Goal: Task Accomplishment & Management: Complete application form

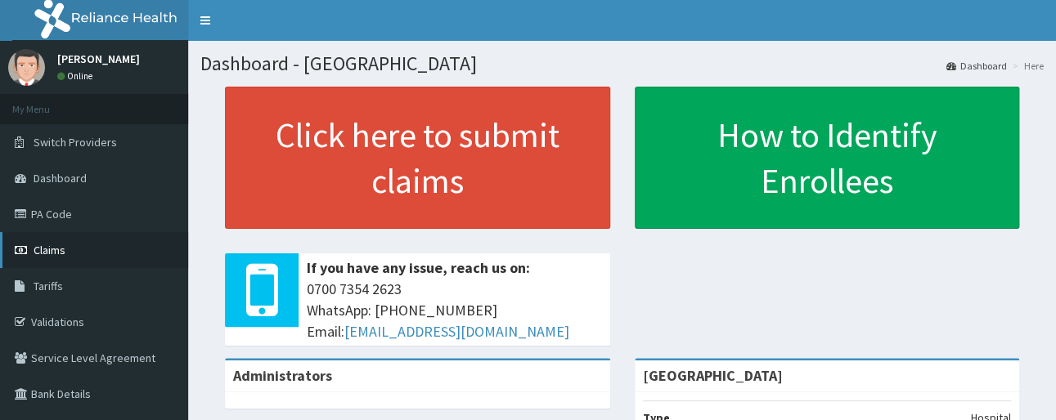
click at [75, 247] on link "Claims" at bounding box center [94, 250] width 188 height 36
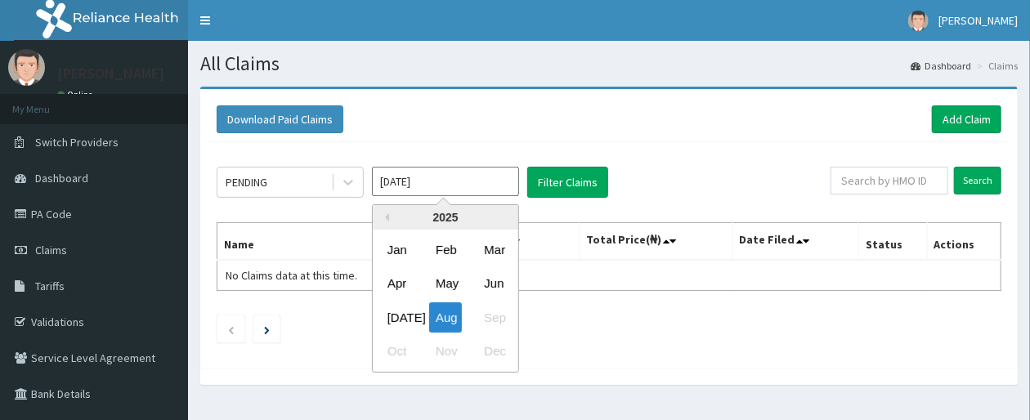
click at [458, 181] on input "[DATE]" at bounding box center [445, 181] width 147 height 29
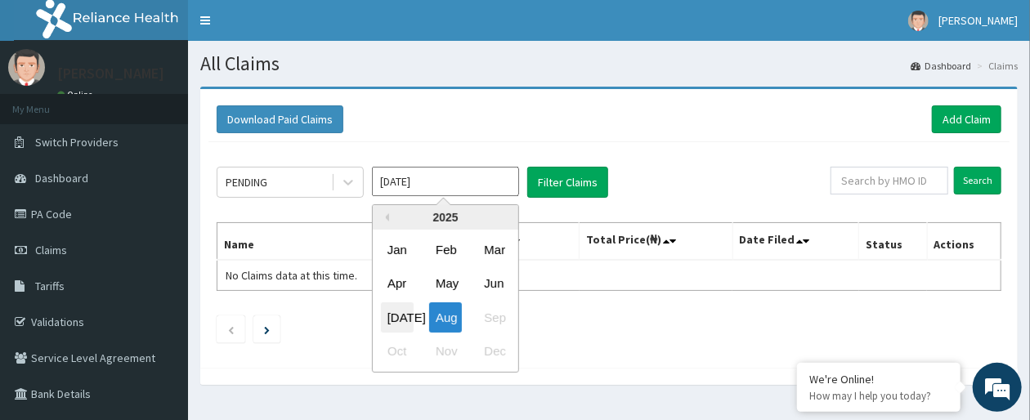
click at [395, 321] on div "Jul" at bounding box center [397, 318] width 33 height 30
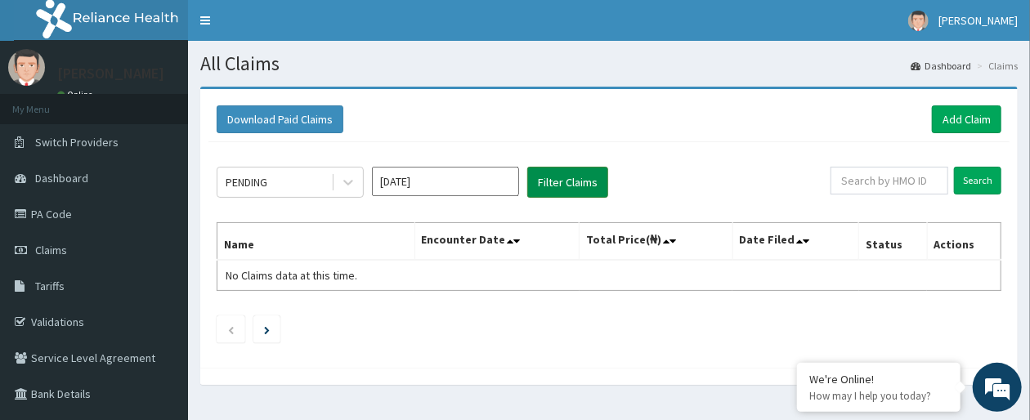
click at [571, 181] on button "Filter Claims" at bounding box center [567, 182] width 81 height 31
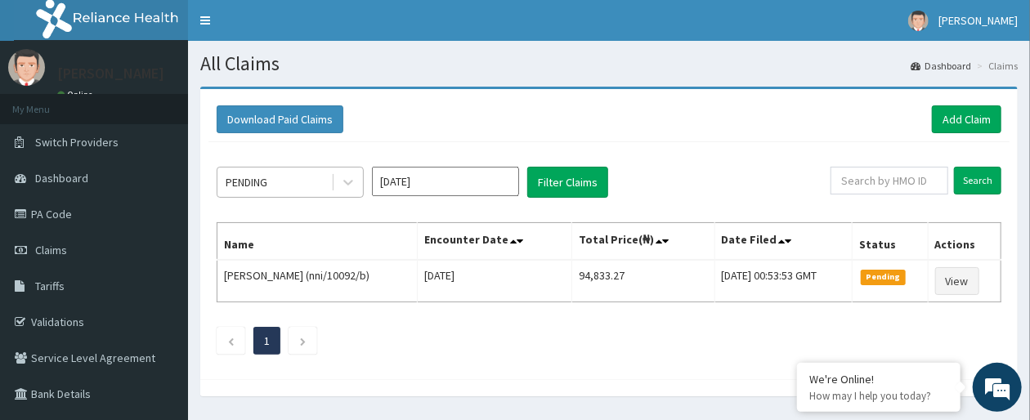
click at [291, 182] on div "PENDING" at bounding box center [275, 182] width 114 height 26
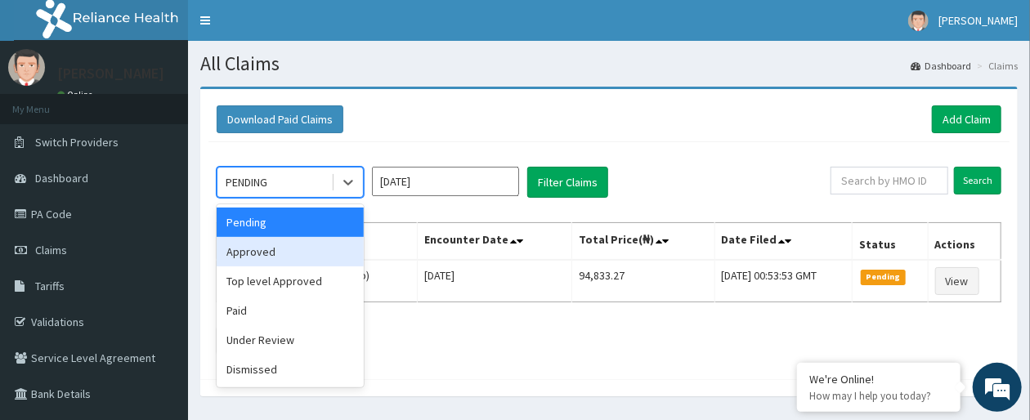
click at [285, 253] on div "Approved" at bounding box center [290, 251] width 147 height 29
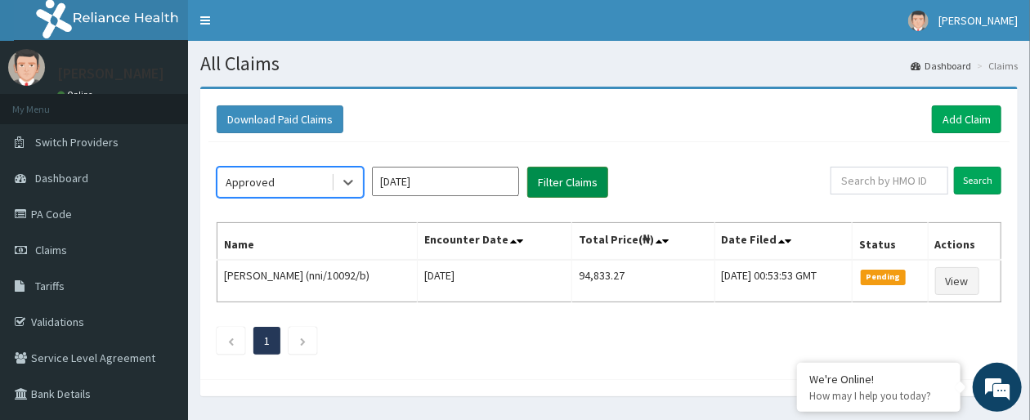
click at [559, 180] on button "Filter Claims" at bounding box center [567, 182] width 81 height 31
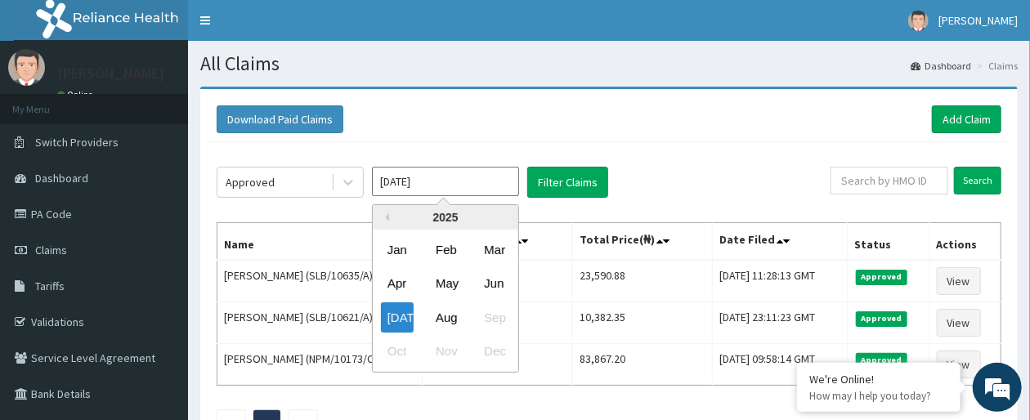
click at [457, 182] on input "Jul 2025" at bounding box center [445, 181] width 147 height 29
click at [441, 319] on div "Aug" at bounding box center [445, 318] width 33 height 30
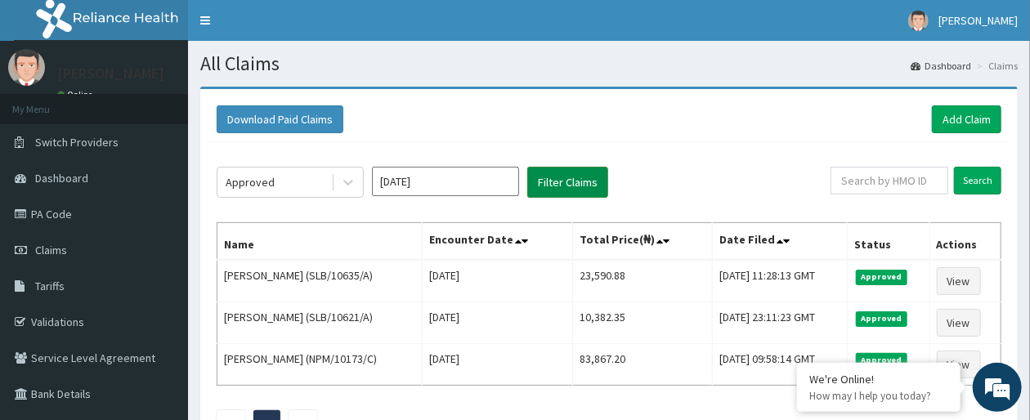
click at [558, 186] on button "Filter Claims" at bounding box center [567, 182] width 81 height 31
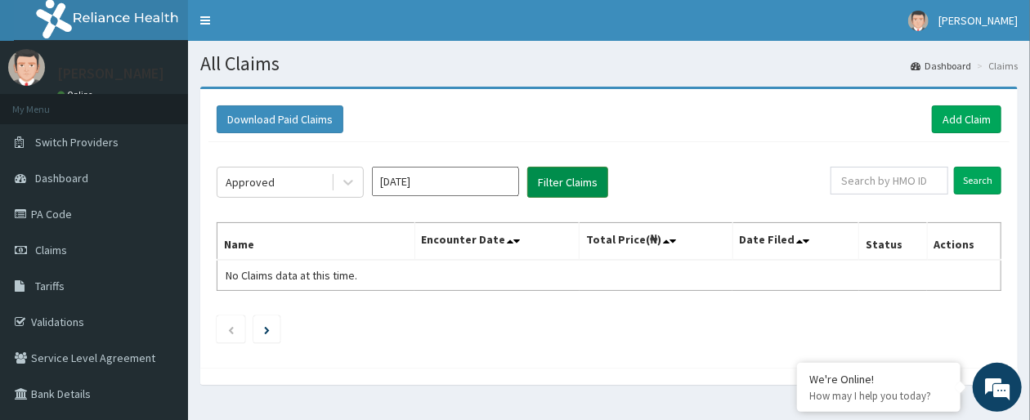
click at [560, 177] on button "Filter Claims" at bounding box center [567, 182] width 81 height 31
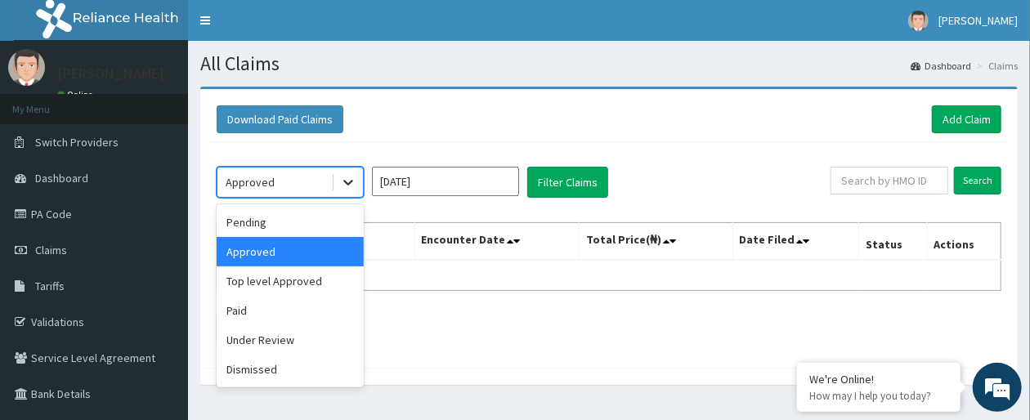
click at [340, 186] on icon at bounding box center [348, 182] width 16 height 16
click at [285, 223] on div "Pending" at bounding box center [290, 222] width 147 height 29
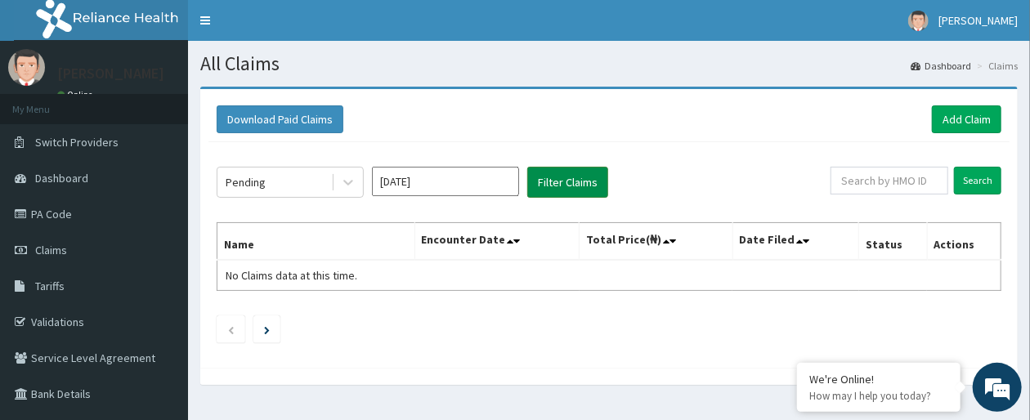
click at [554, 182] on button "Filter Claims" at bounding box center [567, 182] width 81 height 31
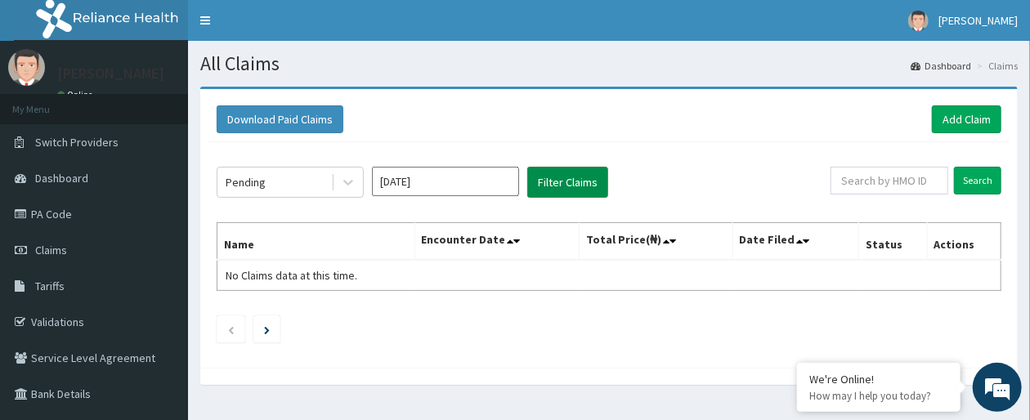
click at [570, 174] on button "Filter Claims" at bounding box center [567, 182] width 81 height 31
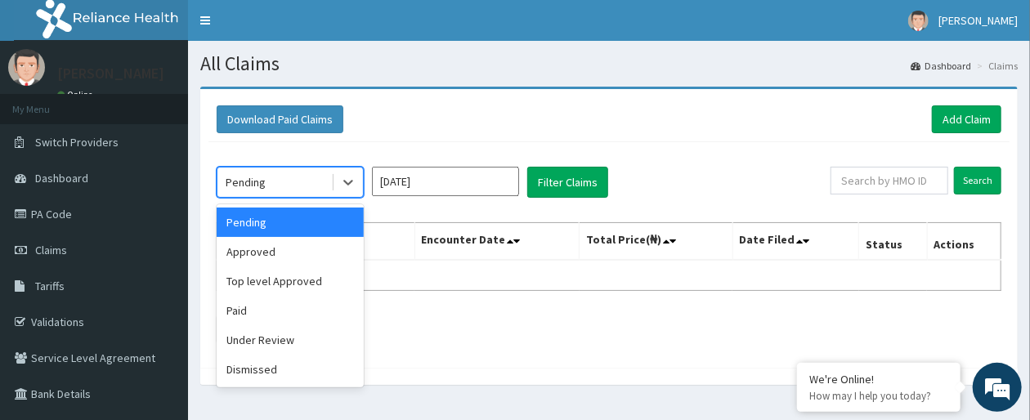
click at [286, 178] on div "Pending" at bounding box center [275, 182] width 114 height 26
click at [271, 253] on div "Approved" at bounding box center [290, 251] width 147 height 29
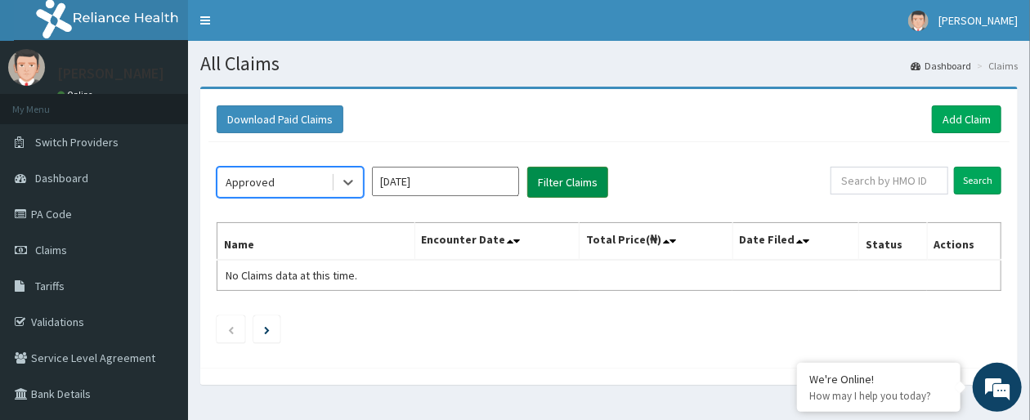
click at [589, 179] on button "Filter Claims" at bounding box center [567, 182] width 81 height 31
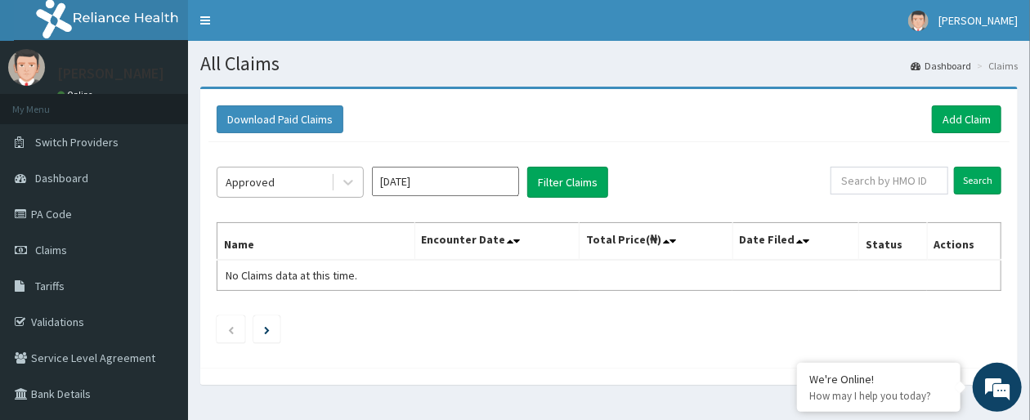
click at [323, 186] on div "Approved" at bounding box center [275, 182] width 114 height 26
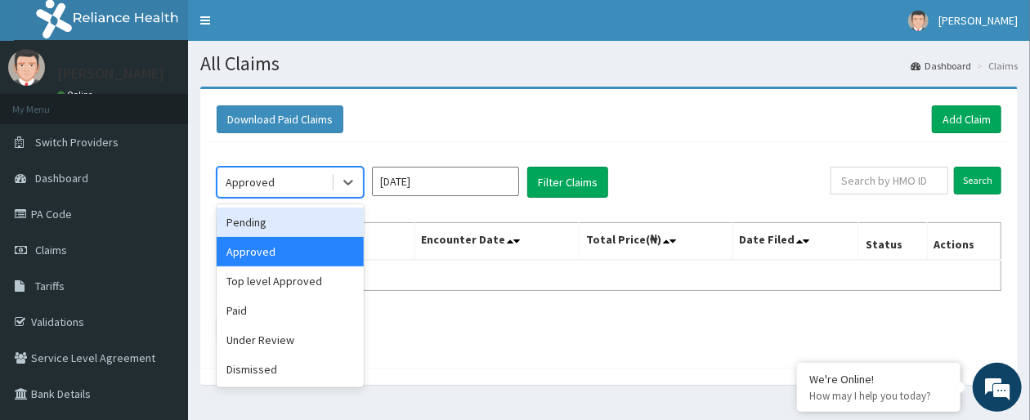
click at [295, 228] on div "Pending" at bounding box center [290, 222] width 147 height 29
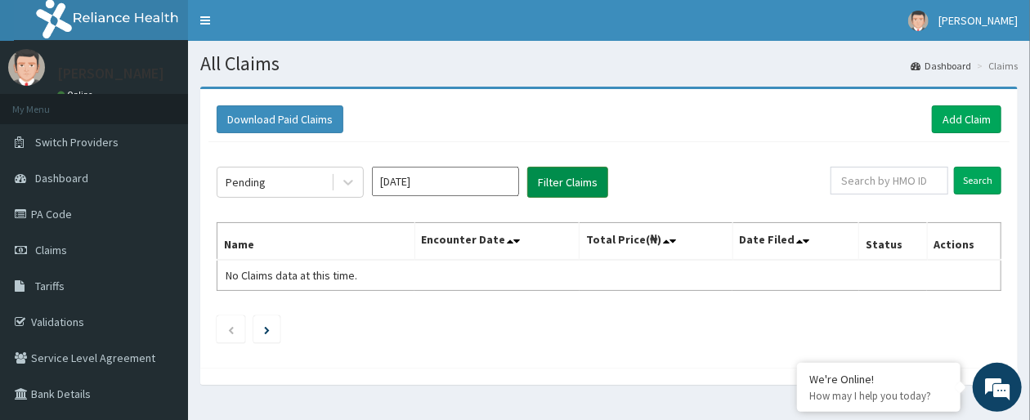
click at [547, 184] on button "Filter Claims" at bounding box center [567, 182] width 81 height 31
click at [344, 192] on div at bounding box center [348, 182] width 29 height 29
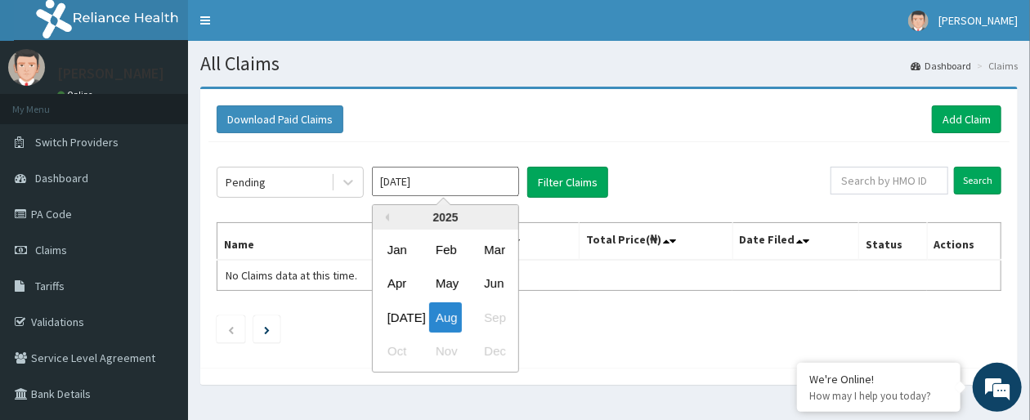
click at [454, 185] on input "Aug 2025" at bounding box center [445, 181] width 147 height 29
click at [487, 281] on div "Jun" at bounding box center [494, 284] width 33 height 30
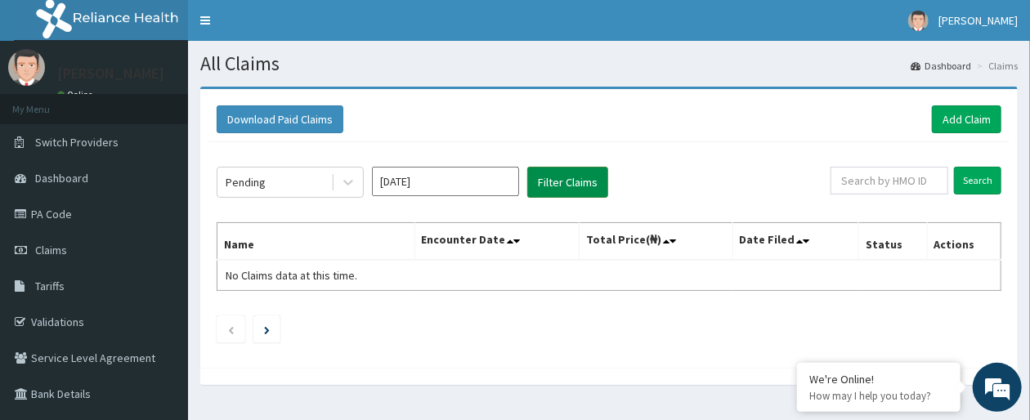
click at [547, 178] on button "Filter Claims" at bounding box center [567, 182] width 81 height 31
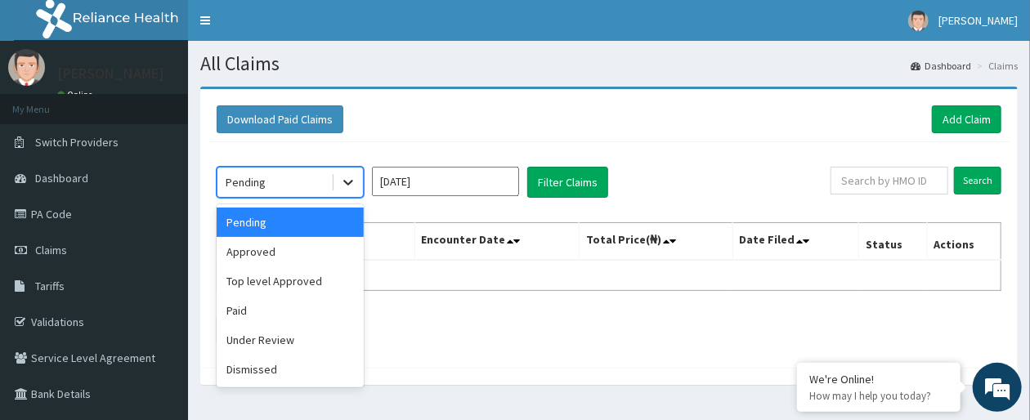
click at [340, 190] on icon at bounding box center [348, 182] width 16 height 16
click at [313, 247] on div "Approved" at bounding box center [290, 251] width 147 height 29
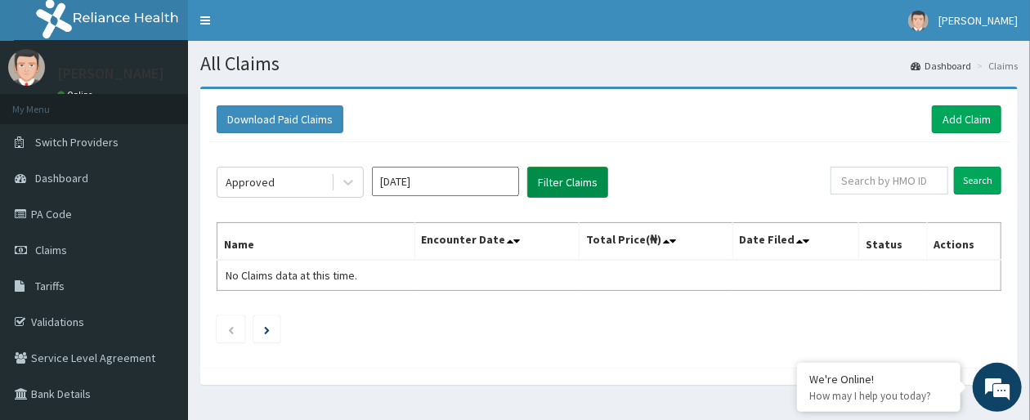
click at [570, 177] on button "Filter Claims" at bounding box center [567, 182] width 81 height 31
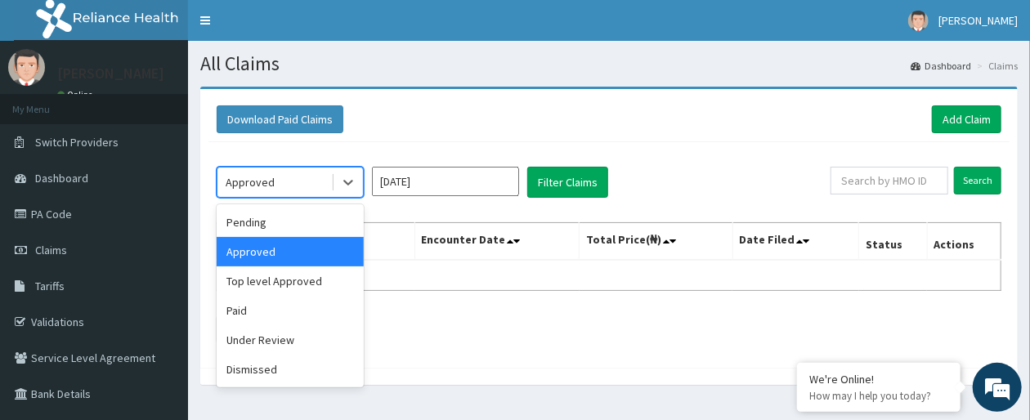
click at [297, 181] on div "Approved" at bounding box center [275, 182] width 114 height 26
click at [445, 188] on input "Jun 2025" at bounding box center [445, 181] width 147 height 29
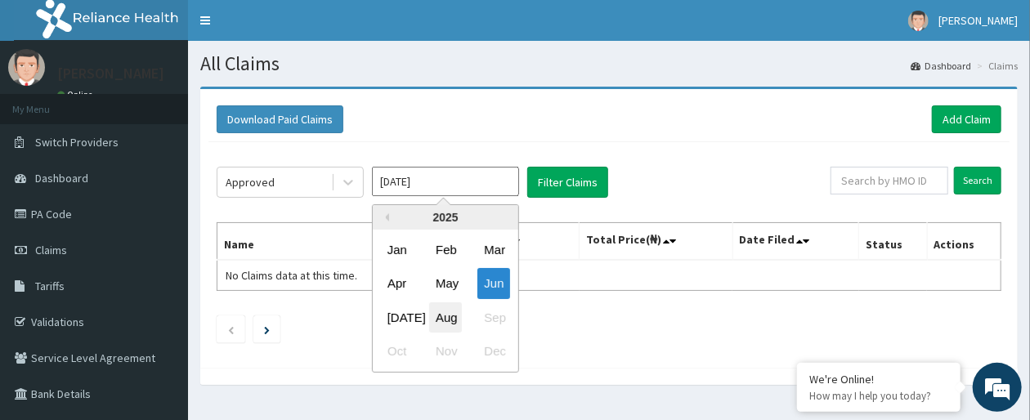
click at [447, 311] on div "Aug" at bounding box center [445, 318] width 33 height 30
type input "Aug 2025"
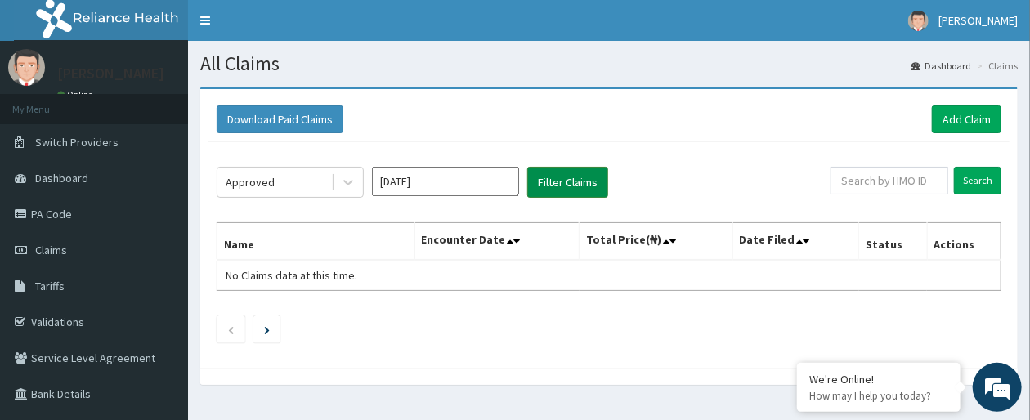
click at [581, 172] on button "Filter Claims" at bounding box center [567, 182] width 81 height 31
click at [964, 111] on link "Add Claim" at bounding box center [967, 119] width 70 height 28
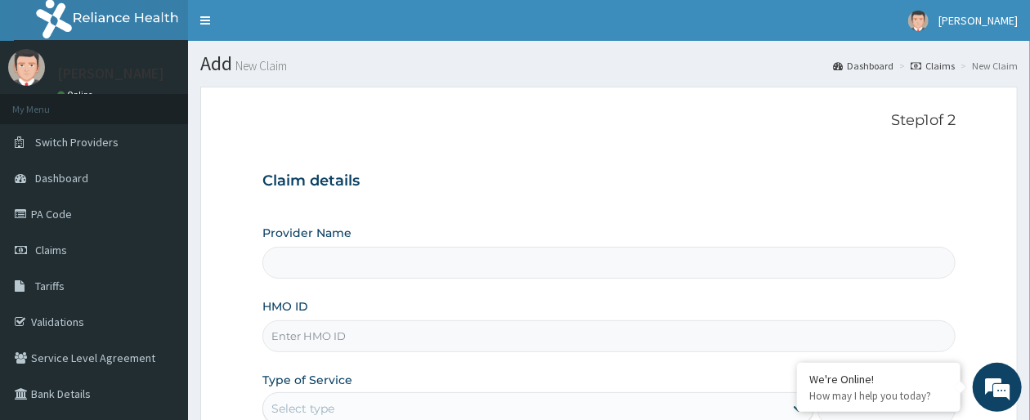
type input "[GEOGRAPHIC_DATA]"
click at [808, 266] on input "[GEOGRAPHIC_DATA]" at bounding box center [609, 263] width 693 height 32
click at [688, 339] on input "HMO ID" at bounding box center [609, 337] width 693 height 32
type input "BLD/10045/B"
click at [765, 305] on div "HMO ID BLD/10045/B" at bounding box center [609, 325] width 693 height 54
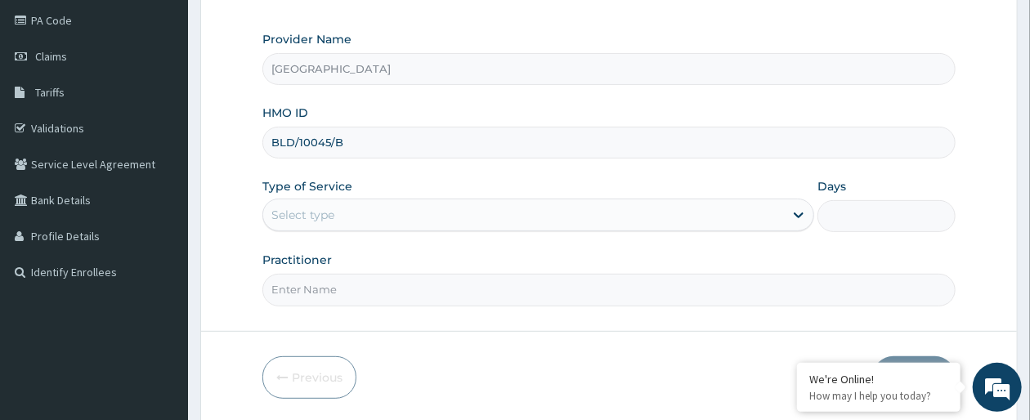
scroll to position [250, 0]
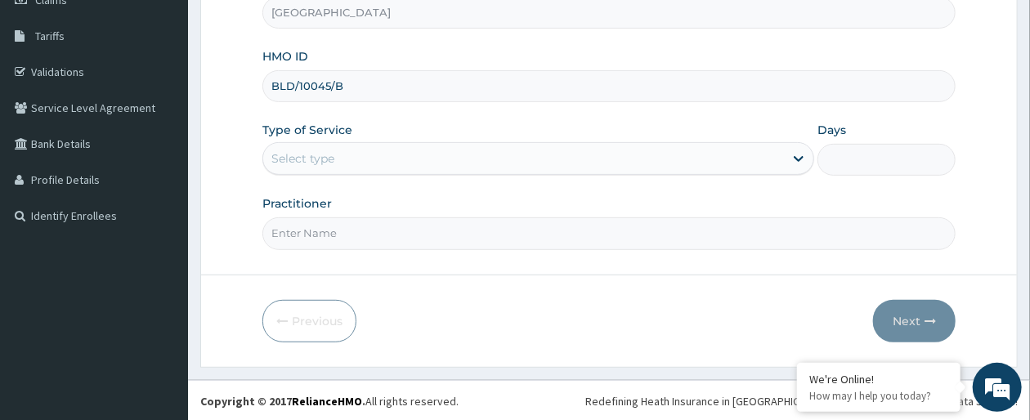
click at [751, 159] on div "Select type" at bounding box center [523, 159] width 521 height 26
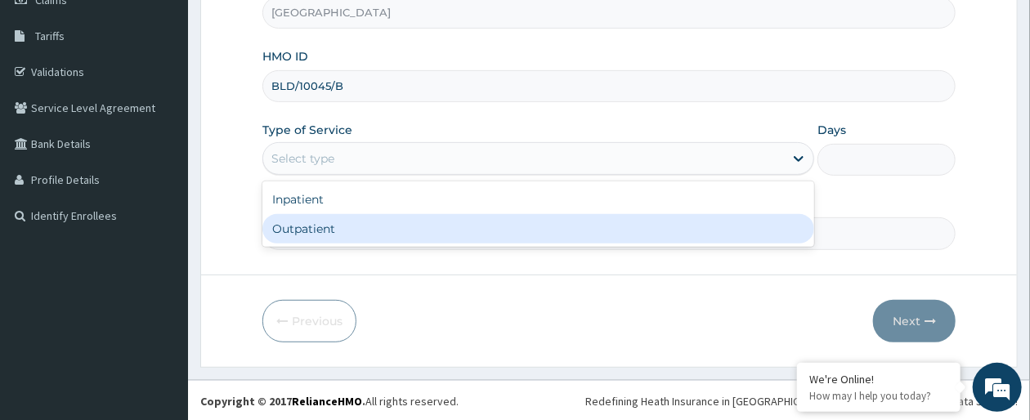
click at [667, 226] on div "Outpatient" at bounding box center [539, 228] width 552 height 29
type input "1"
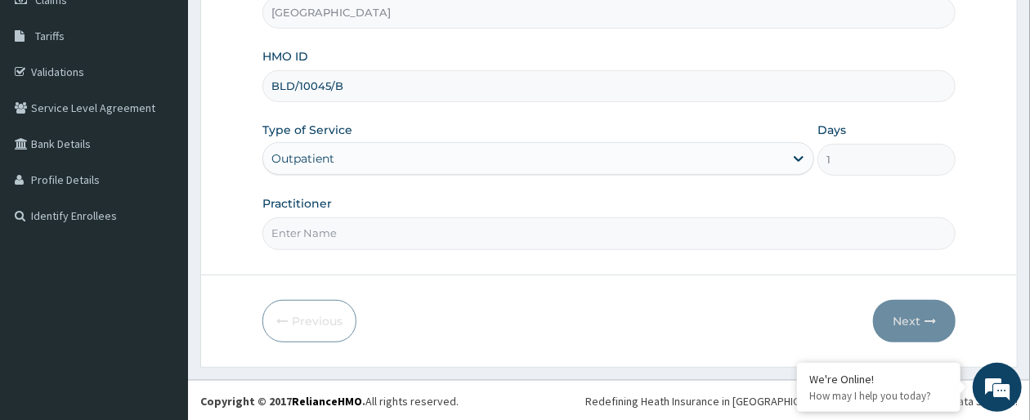
click at [695, 235] on input "Practitioner" at bounding box center [609, 234] width 693 height 32
type input "DR OLAIYA"
click at [899, 317] on button "Next" at bounding box center [914, 321] width 83 height 43
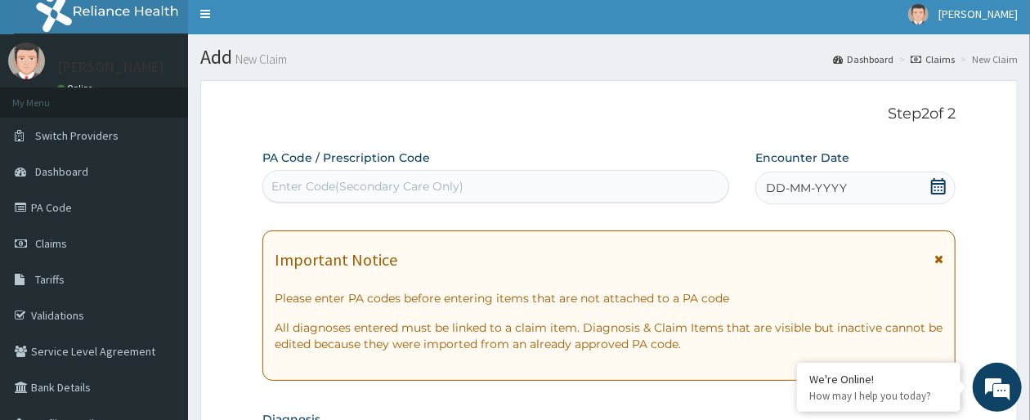
scroll to position [0, 0]
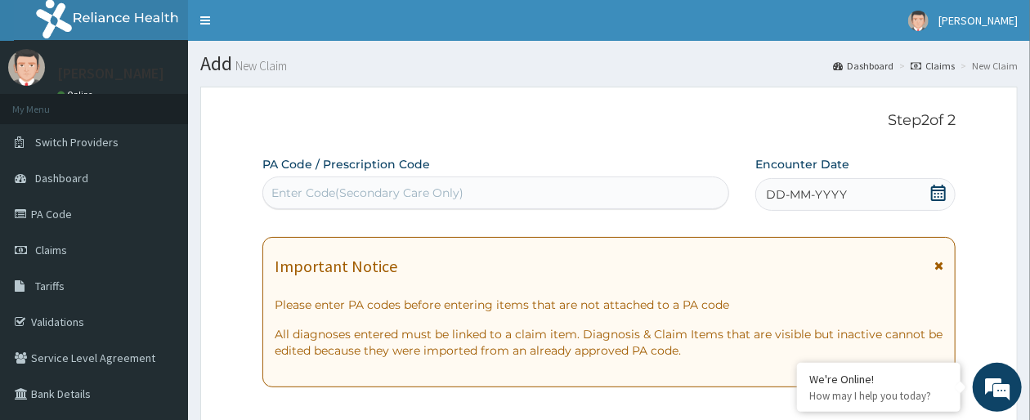
click at [939, 191] on icon at bounding box center [939, 193] width 16 height 16
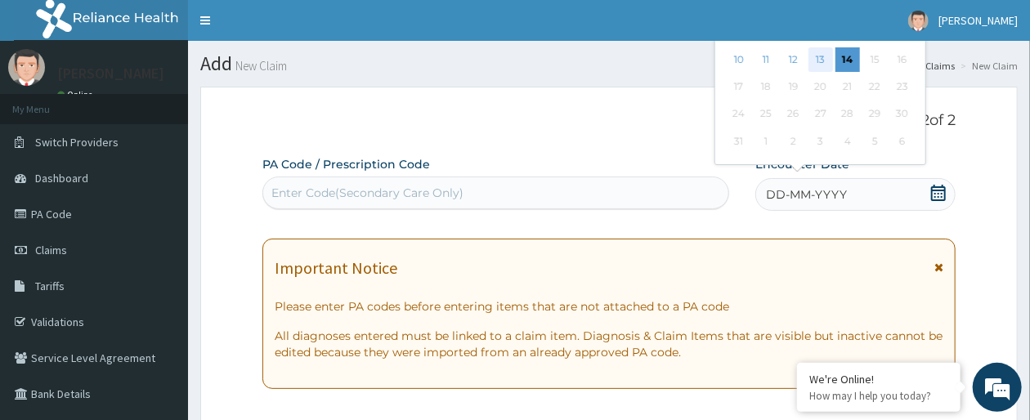
click at [819, 54] on div "13" at bounding box center [821, 59] width 25 height 25
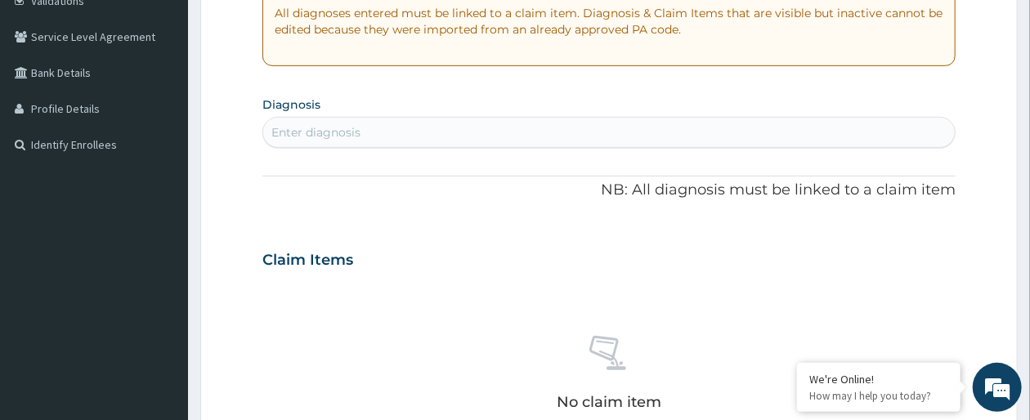
scroll to position [324, 0]
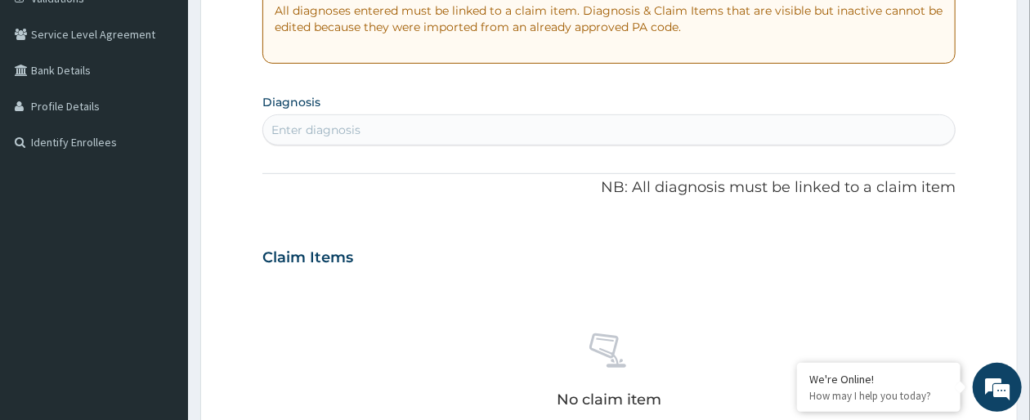
click at [719, 135] on div "Enter diagnosis" at bounding box center [609, 130] width 692 height 26
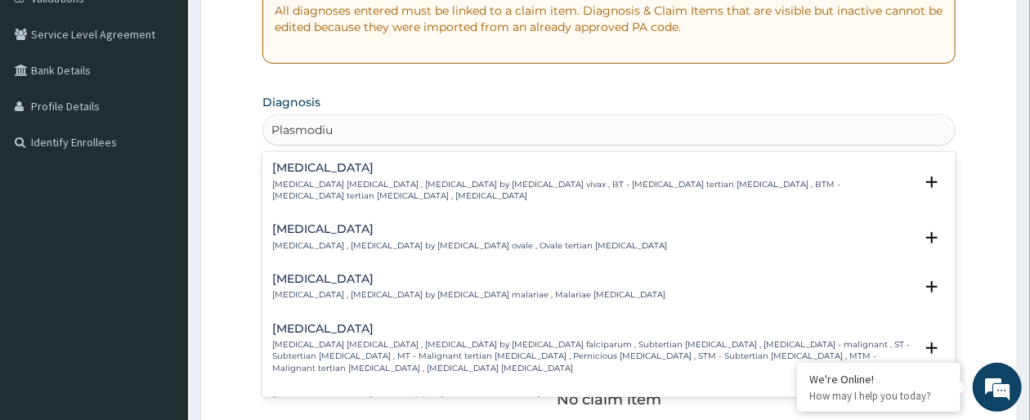
type input "Plasmodium"
click at [619, 353] on p "Falciparum malaria , Malignant tertian malaria , Malaria by Plasmodium falcipar…" at bounding box center [593, 356] width 642 height 35
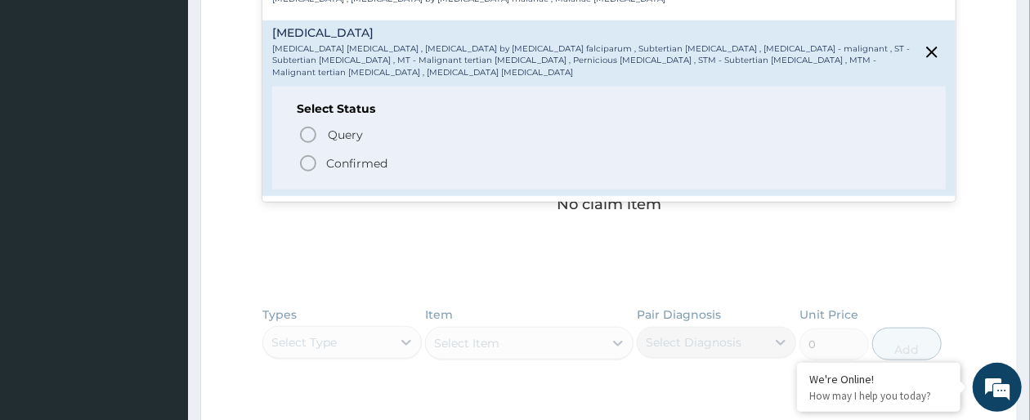
scroll to position [131, 0]
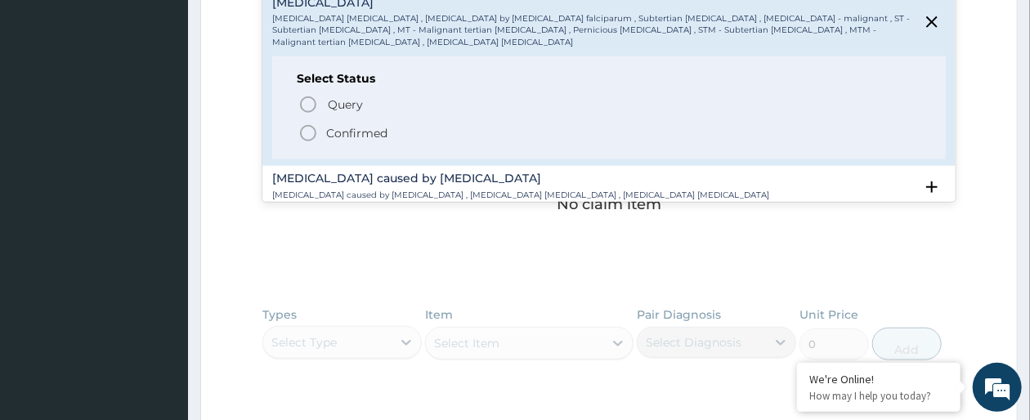
click at [313, 128] on circle "status option filled" at bounding box center [308, 133] width 15 height 15
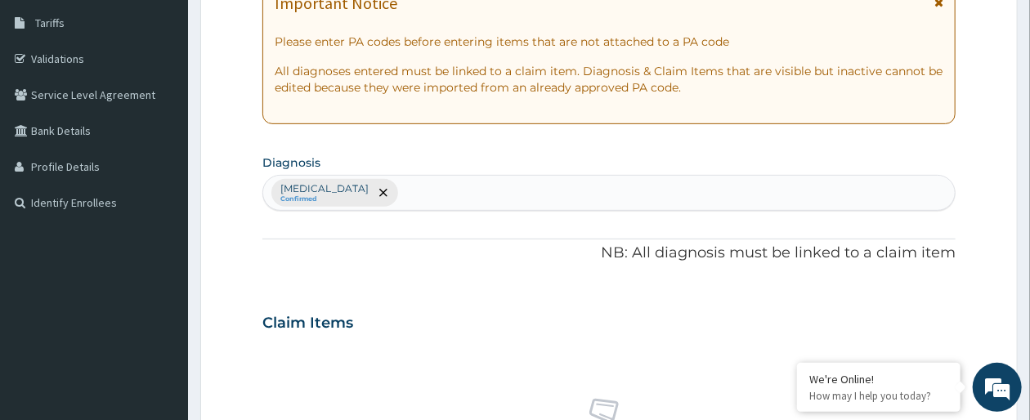
scroll to position [258, 0]
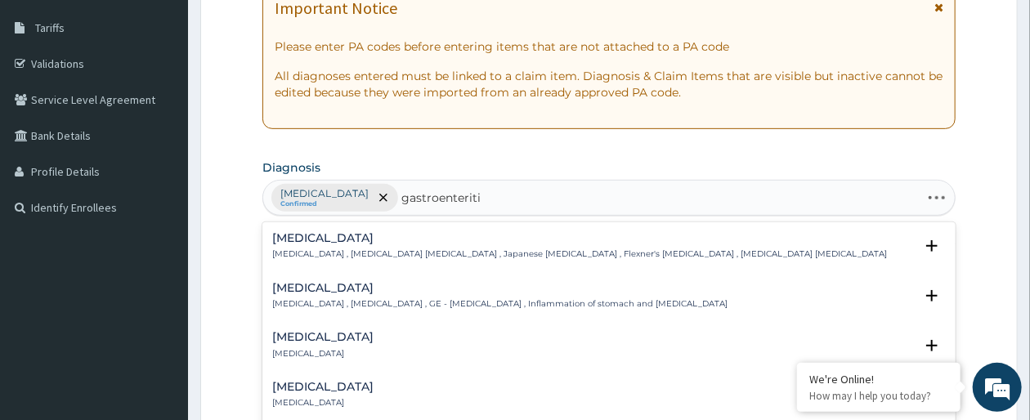
type input "gastroenteritis"
click at [462, 335] on div "Acute gastroenteritis Acute gastroenteritis" at bounding box center [609, 345] width 674 height 29
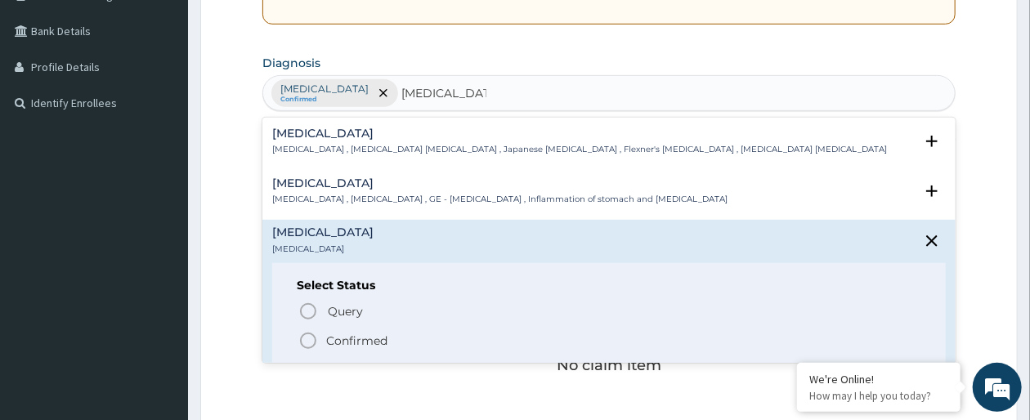
scroll to position [389, 0]
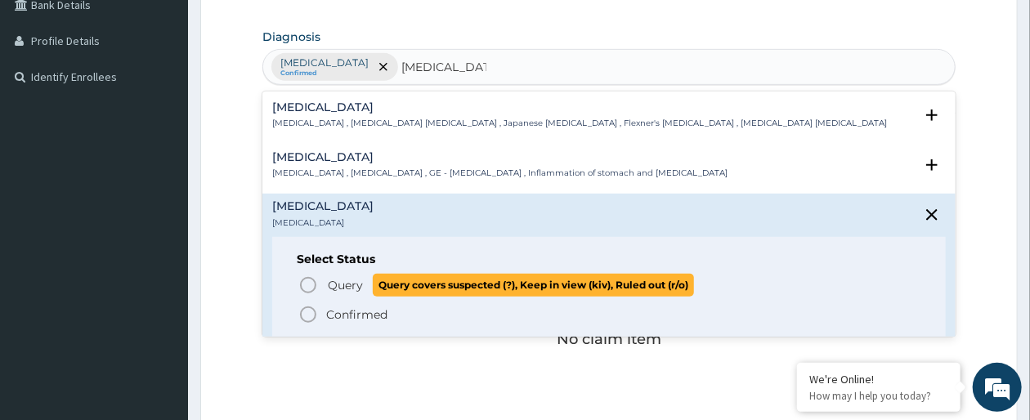
click at [311, 284] on icon "status option query" at bounding box center [308, 286] width 20 height 20
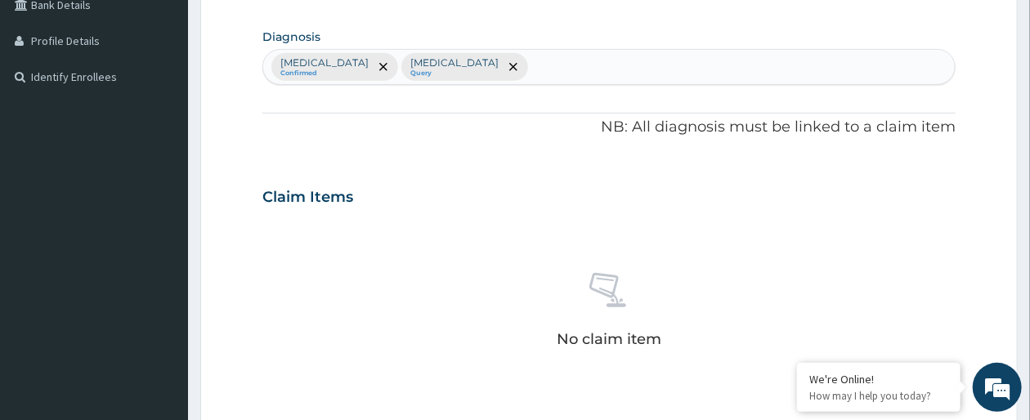
scroll to position [756, 0]
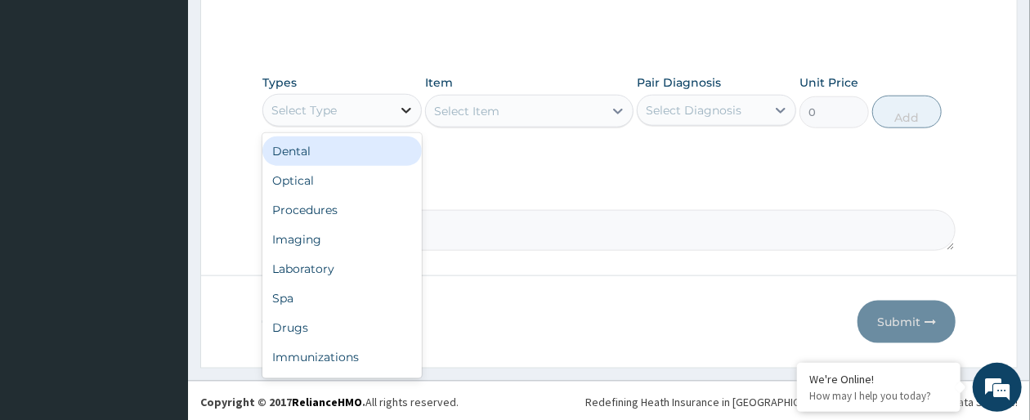
click at [405, 109] on icon at bounding box center [407, 111] width 10 height 6
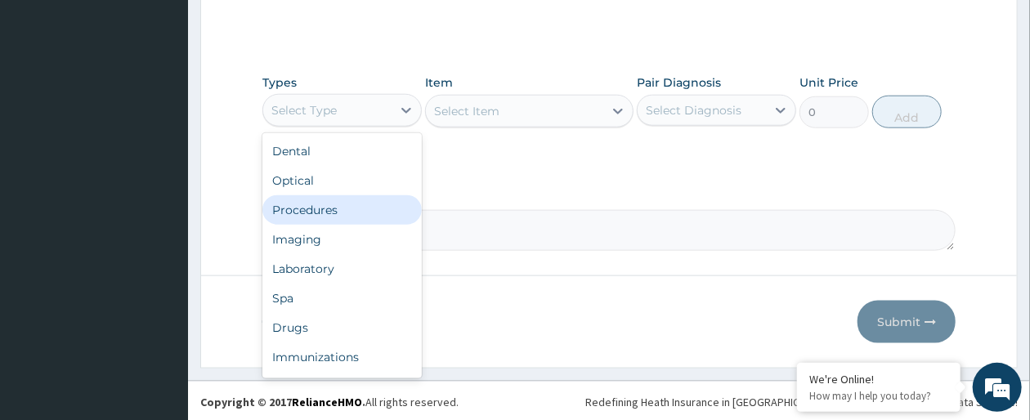
click at [349, 206] on div "Procedures" at bounding box center [342, 209] width 159 height 29
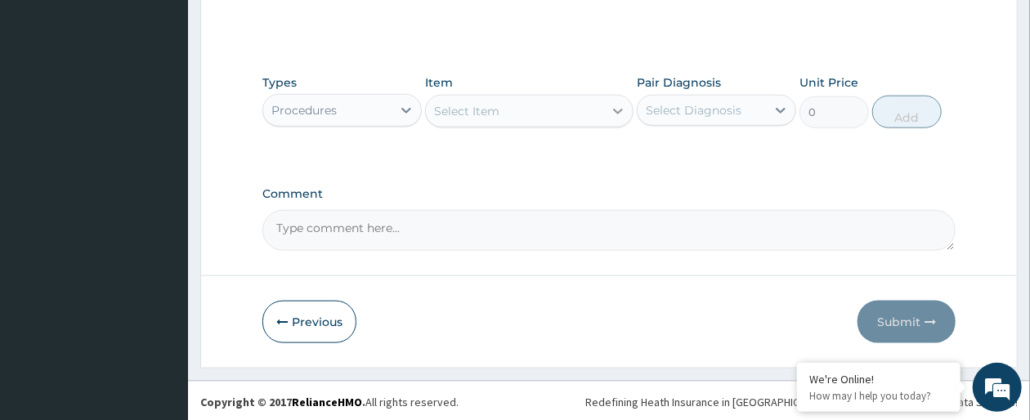
click at [610, 110] on icon at bounding box center [618, 111] width 16 height 16
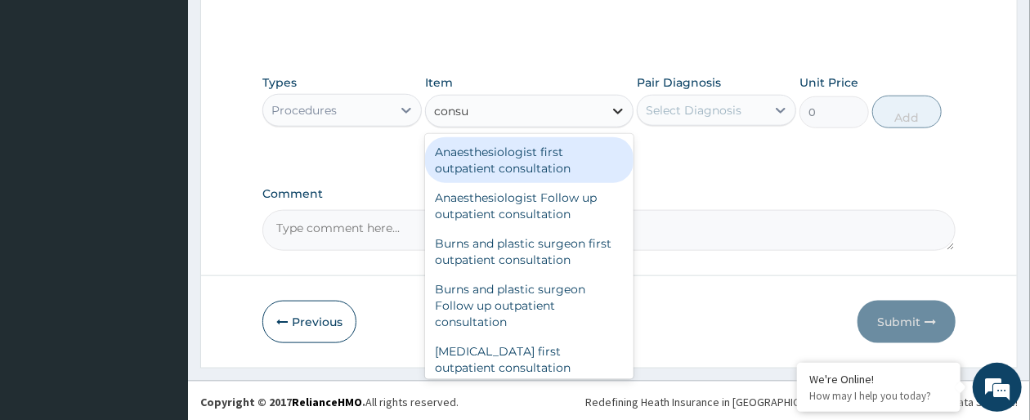
type input "consul"
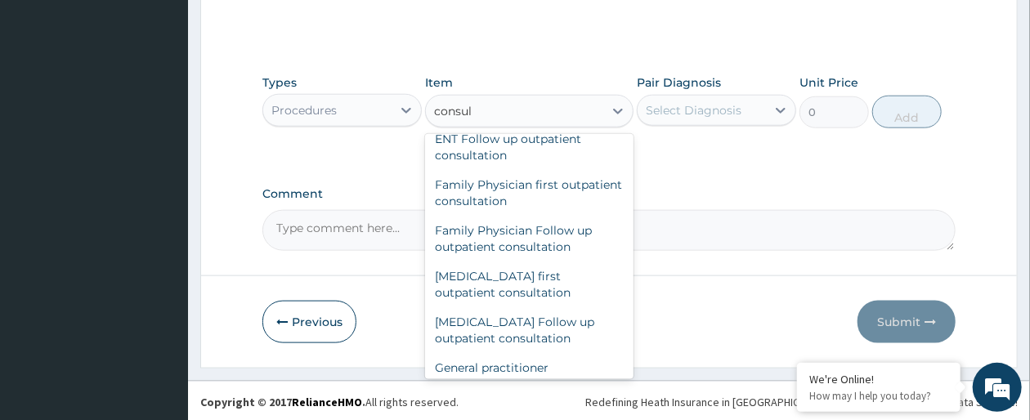
scroll to position [720, 0]
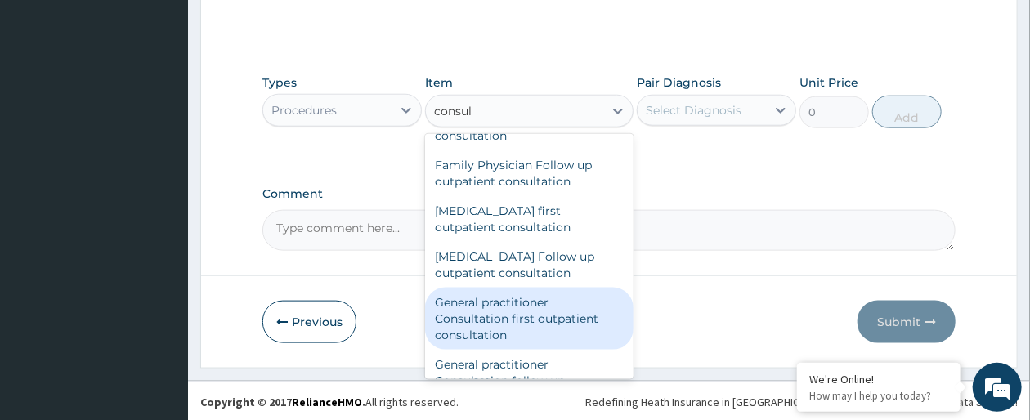
click at [558, 329] on div "General practitioner Consultation first outpatient consultation" at bounding box center [529, 319] width 208 height 62
type input "3547.5"
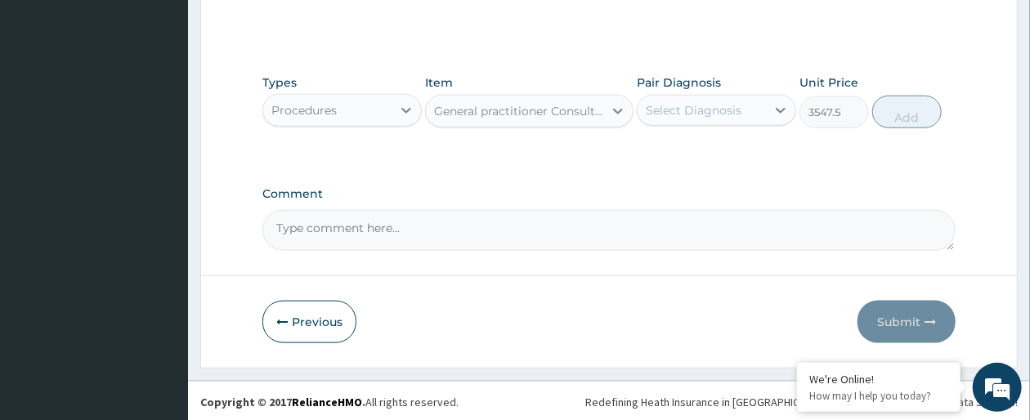
click at [748, 116] on div "Select Diagnosis" at bounding box center [702, 110] width 128 height 26
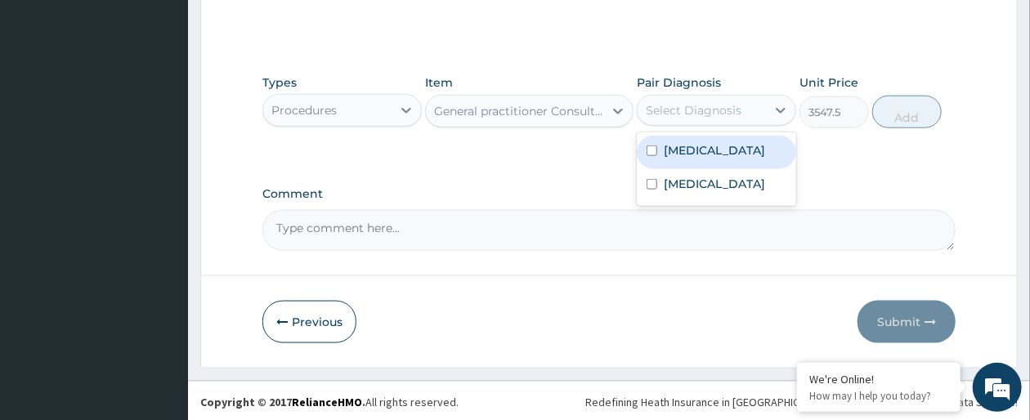
click at [739, 146] on label "Falciparum malaria" at bounding box center [714, 150] width 101 height 16
checkbox input "true"
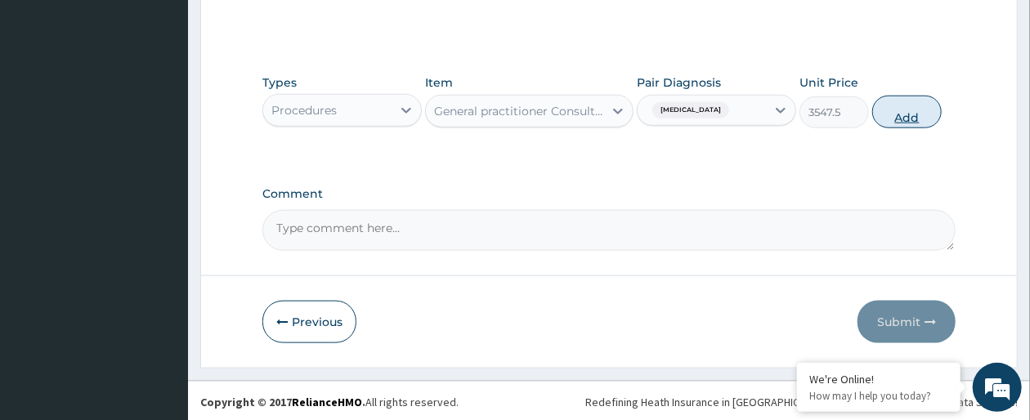
click at [919, 113] on button "Add" at bounding box center [908, 112] width 70 height 33
type input "0"
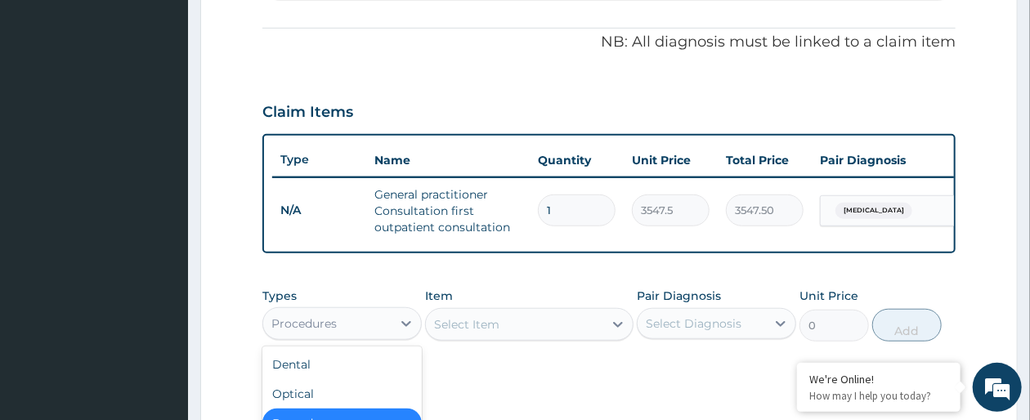
click at [307, 332] on div "Procedures" at bounding box center [304, 324] width 65 height 16
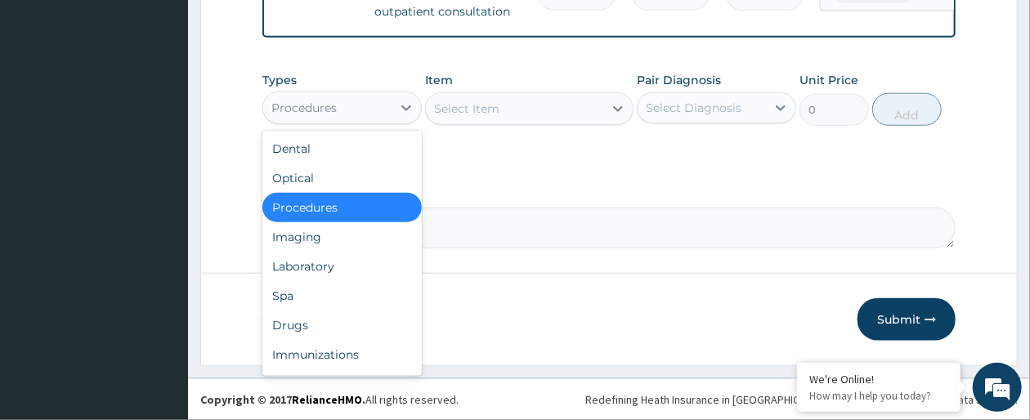
scroll to position [713, 0]
click at [335, 270] on div "Laboratory" at bounding box center [342, 266] width 159 height 29
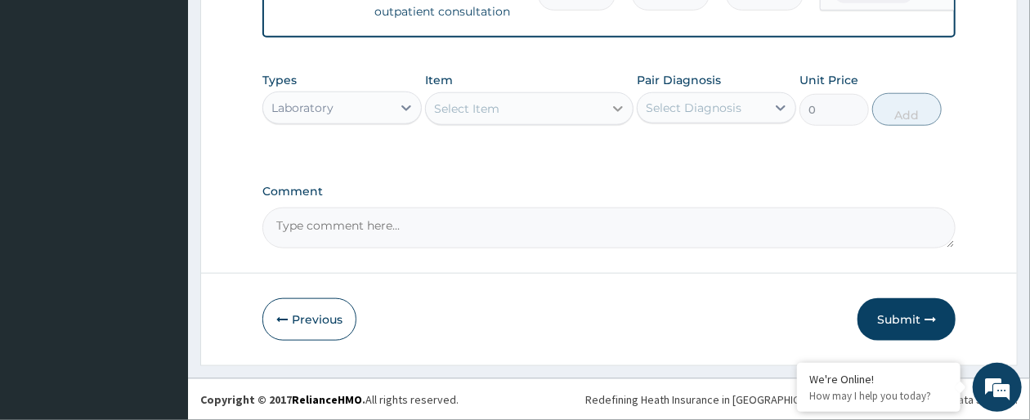
click at [608, 108] on div at bounding box center [618, 108] width 29 height 29
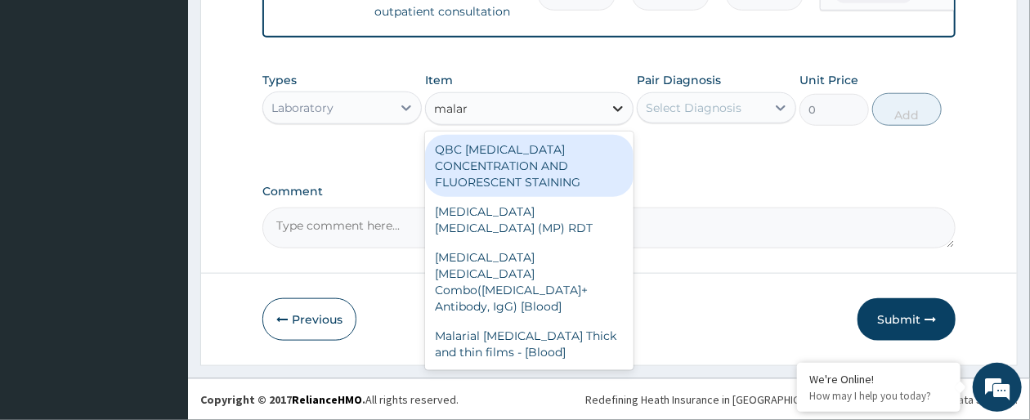
type input "malari"
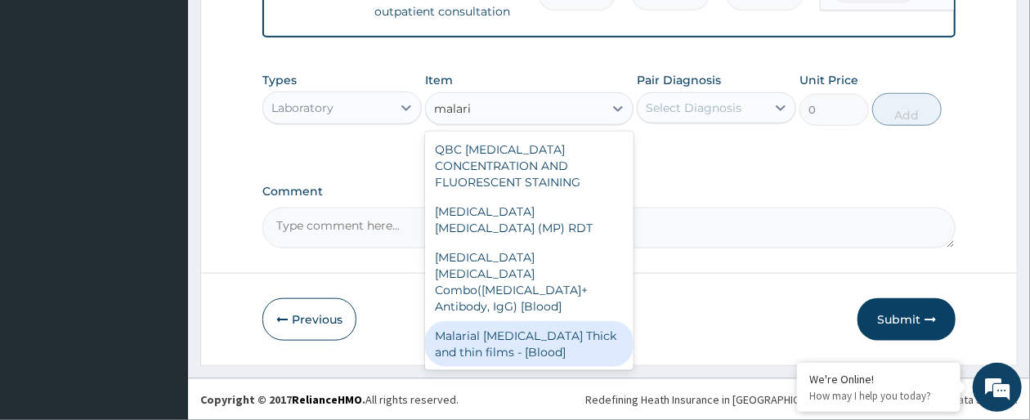
click at [566, 321] on div "Malarial Parasite Thick and thin films - [Blood]" at bounding box center [529, 344] width 208 height 46
type input "1612.5"
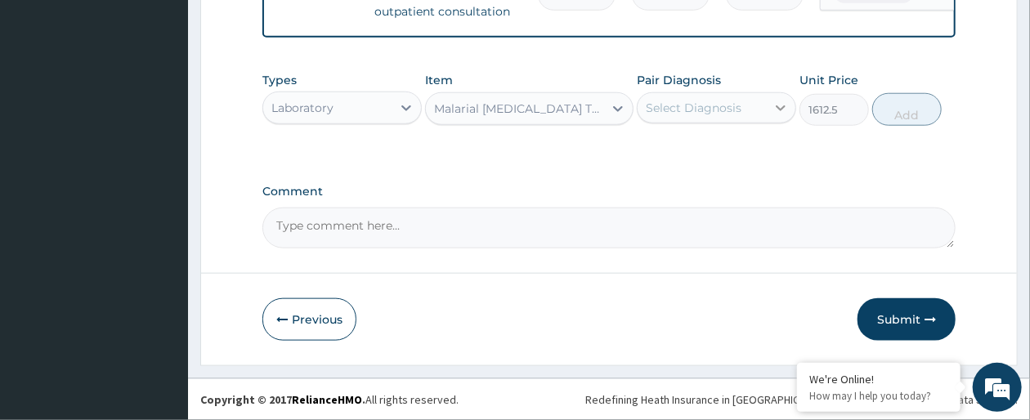
click at [776, 117] on div at bounding box center [780, 107] width 29 height 29
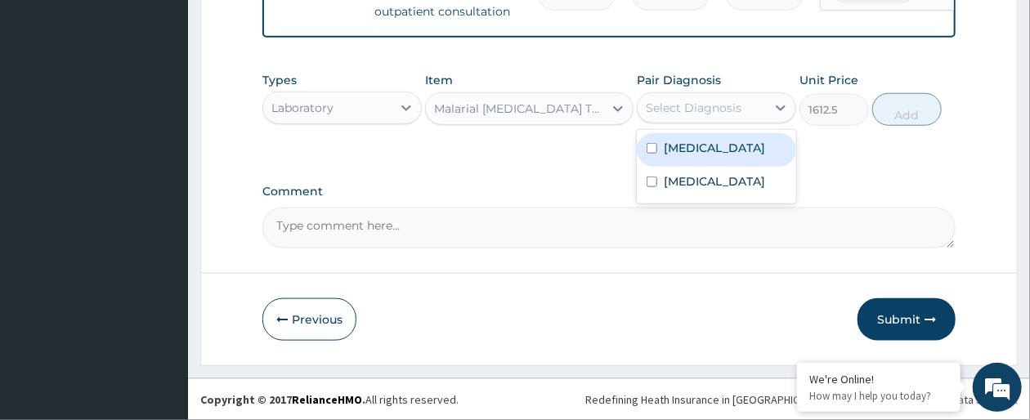
click at [765, 146] on label "Falciparum malaria" at bounding box center [714, 148] width 101 height 16
checkbox input "true"
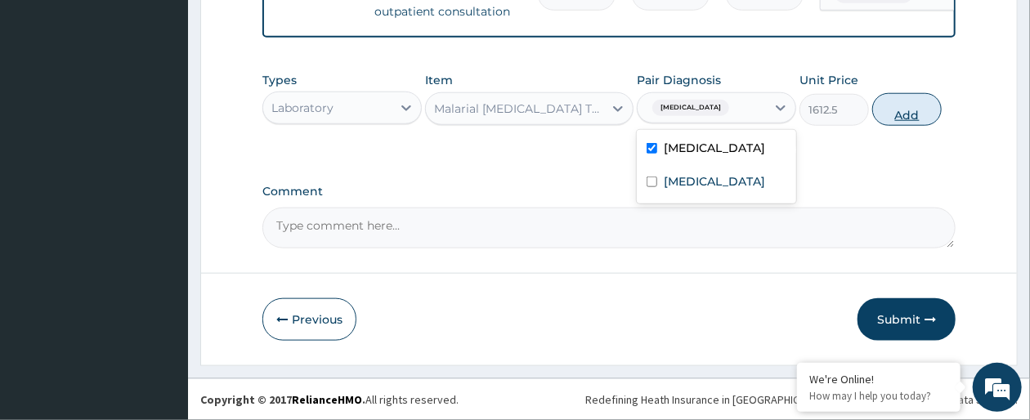
click at [912, 108] on button "Add" at bounding box center [908, 109] width 70 height 33
type input "0"
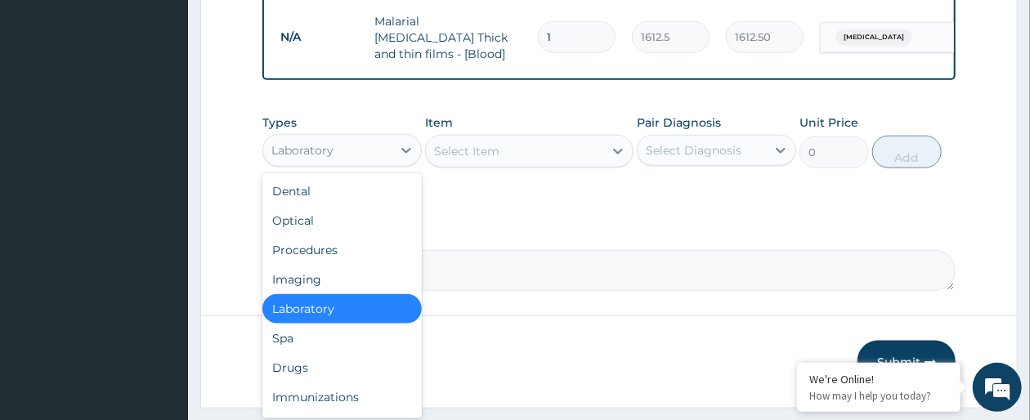
click at [388, 164] on div "Laboratory" at bounding box center [327, 150] width 128 height 26
click at [504, 164] on div "Select Item" at bounding box center [514, 151] width 177 height 26
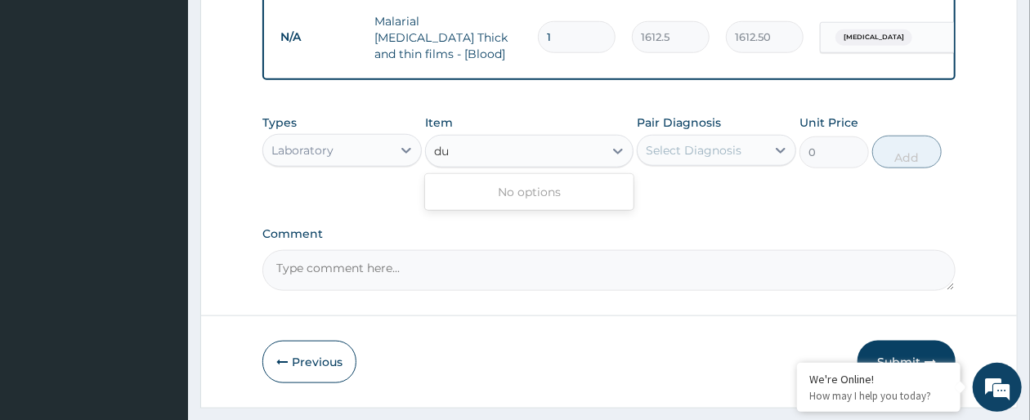
type input "d"
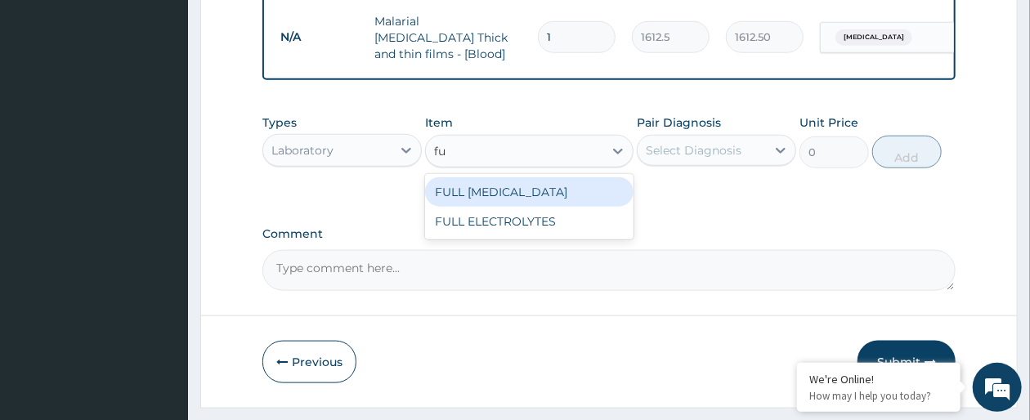
type input "f"
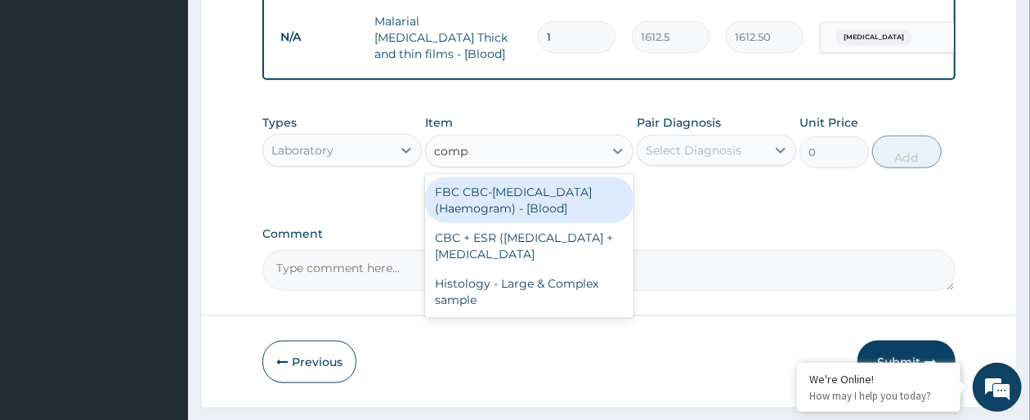
type input "compl"
click at [514, 212] on div "FBC CBC-Complete Blood Count (Haemogram) - [Blood]" at bounding box center [529, 200] width 208 height 46
type input "4300"
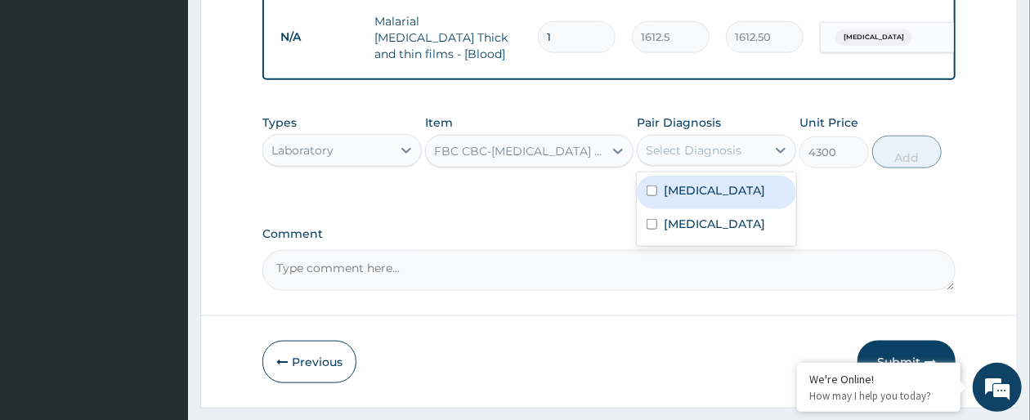
click at [754, 162] on div "Select Diagnosis" at bounding box center [702, 150] width 128 height 26
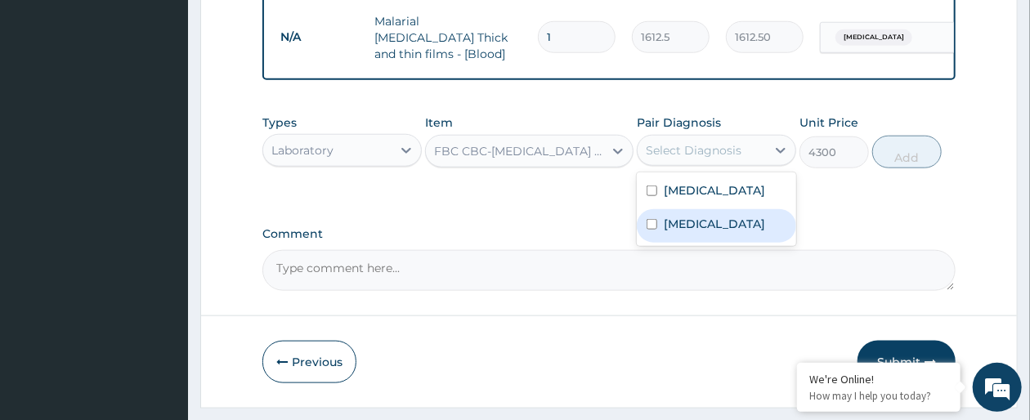
click at [721, 232] on label "Acute gastroenteritis" at bounding box center [714, 224] width 101 height 16
checkbox input "true"
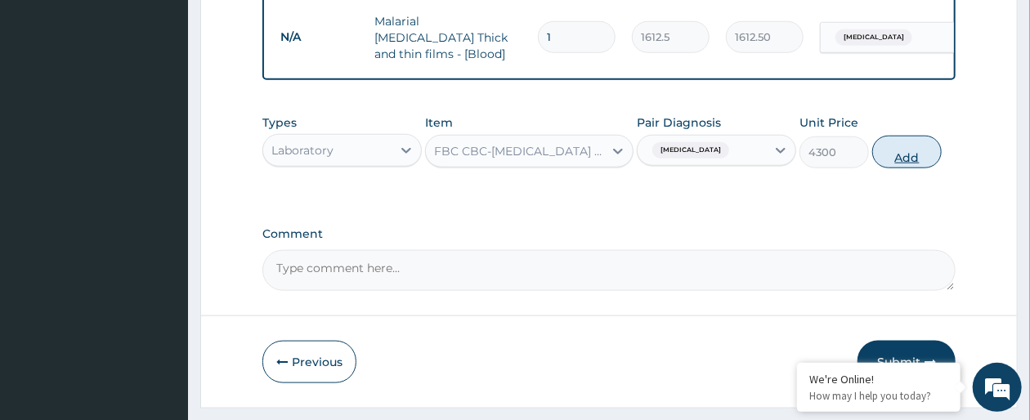
click at [911, 163] on button "Add" at bounding box center [908, 152] width 70 height 33
type input "0"
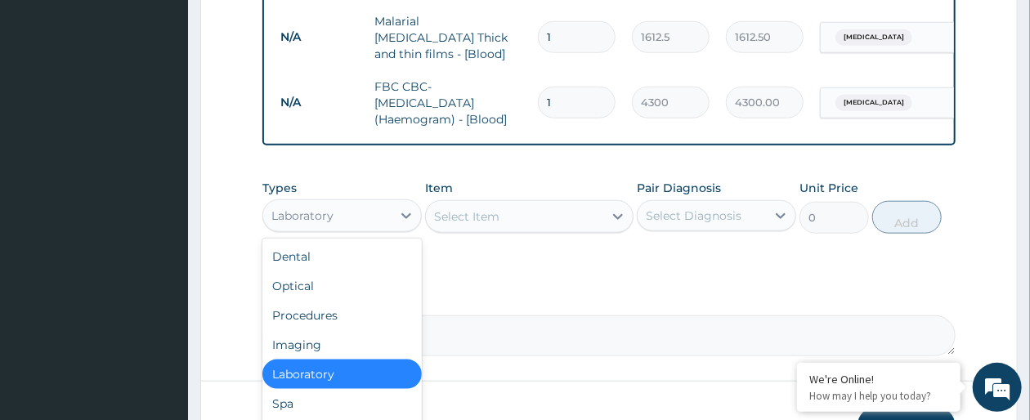
click at [389, 229] on div "Laboratory" at bounding box center [327, 216] width 128 height 26
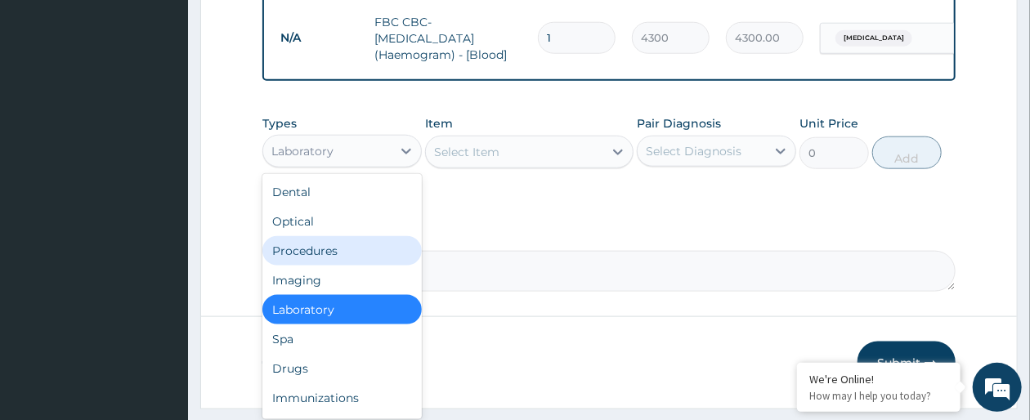
scroll to position [836, 0]
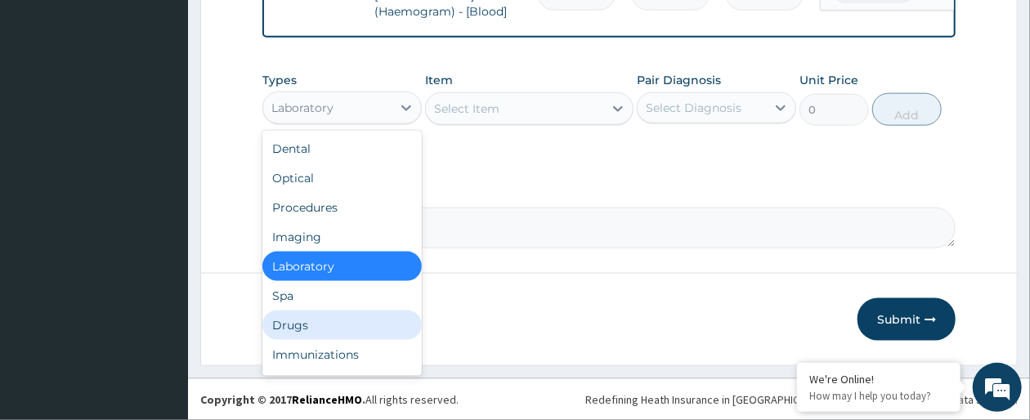
click at [337, 331] on div "Drugs" at bounding box center [342, 325] width 159 height 29
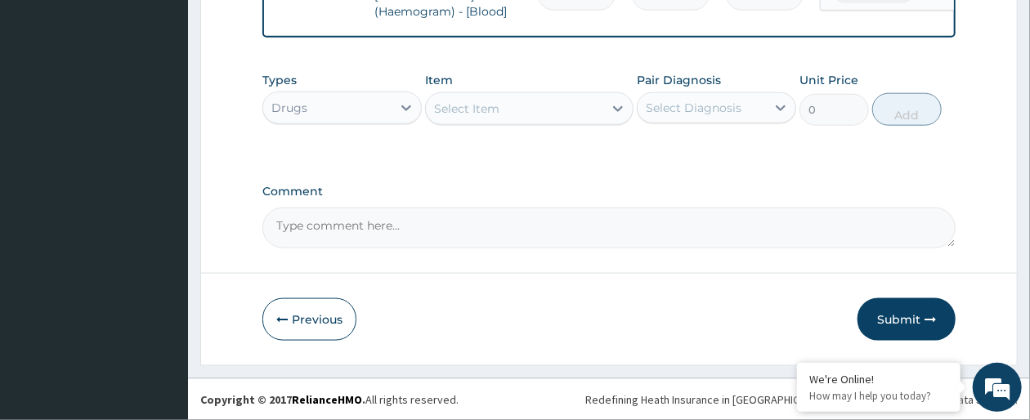
click at [602, 112] on div "Select Item" at bounding box center [514, 109] width 177 height 26
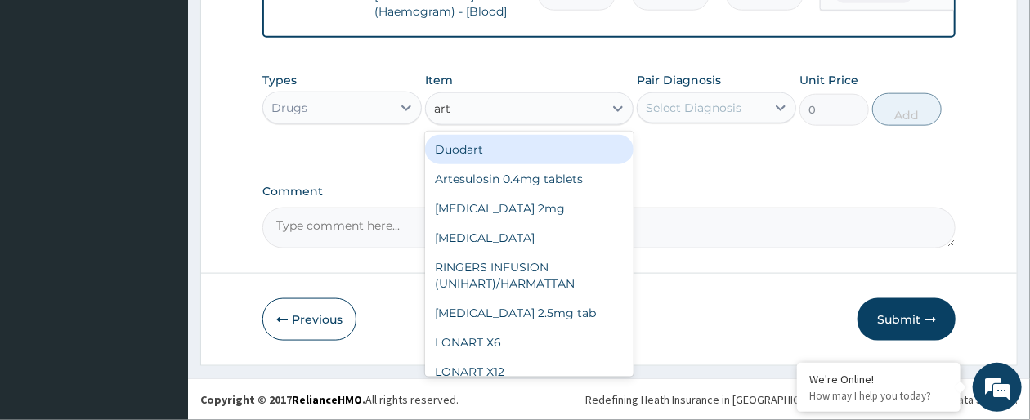
type input "arte"
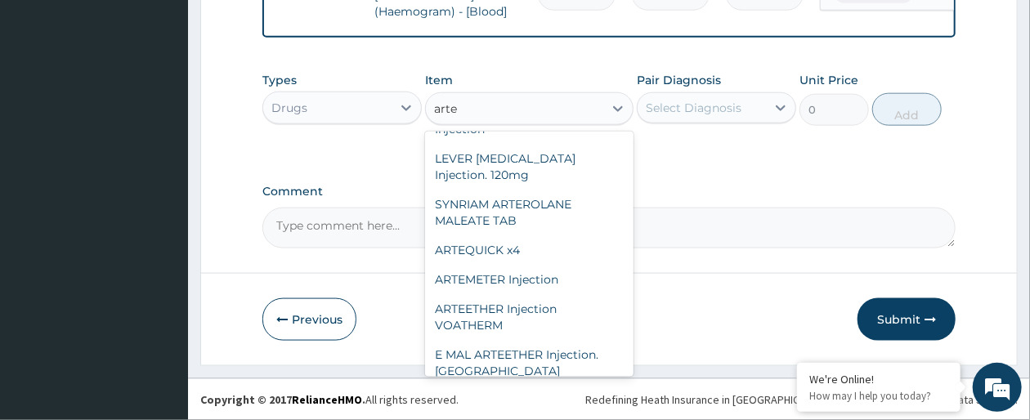
scroll to position [228, 0]
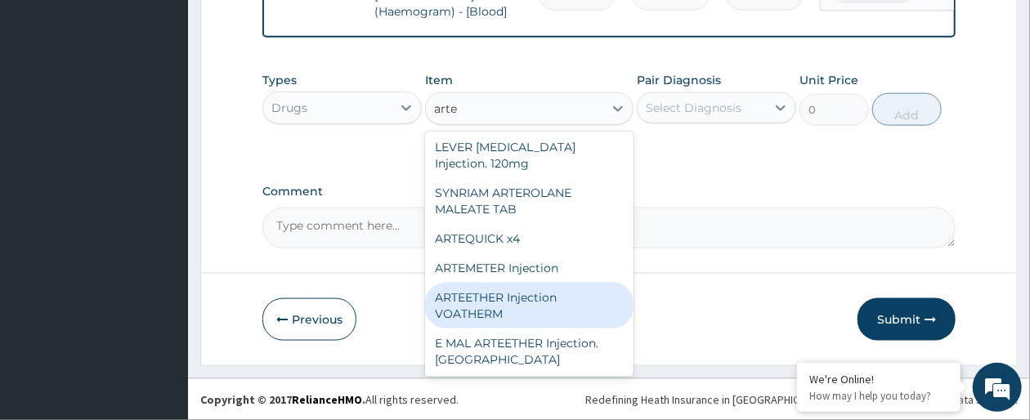
click at [549, 304] on div "ARTEETHER Injection VOATHERM" at bounding box center [529, 306] width 208 height 46
type input "467.0875"
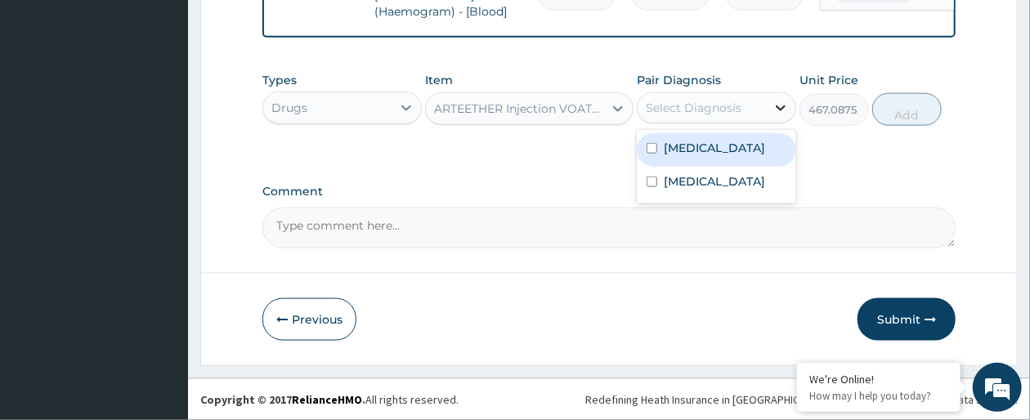
click at [774, 109] on icon at bounding box center [781, 108] width 16 height 16
click at [744, 151] on label "Falciparum malaria" at bounding box center [714, 148] width 101 height 16
checkbox input "true"
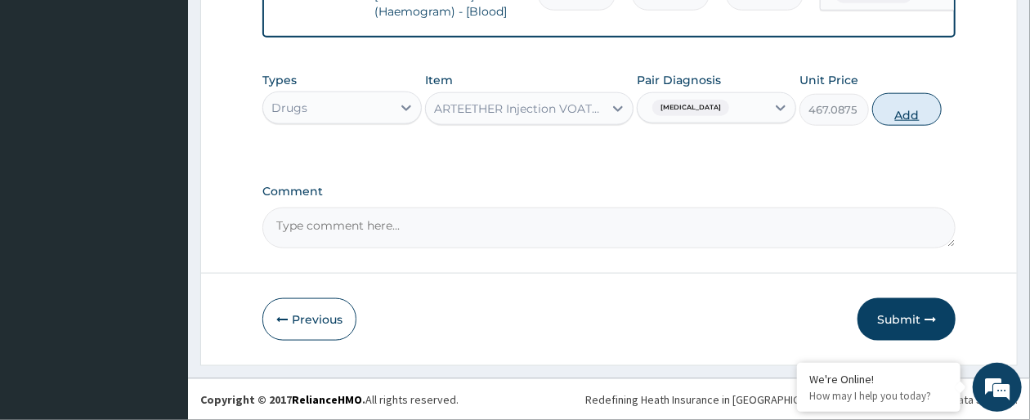
click at [909, 110] on button "Add" at bounding box center [908, 109] width 70 height 33
type input "0"
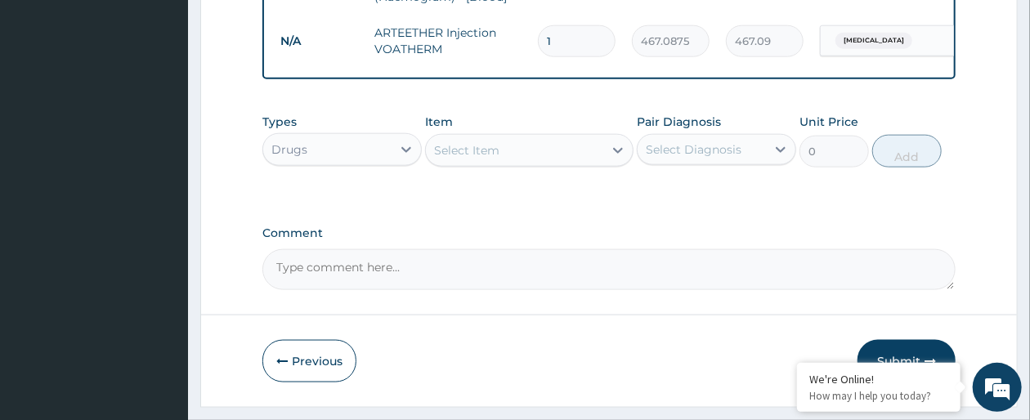
click at [559, 164] on div "Select Item" at bounding box center [514, 150] width 177 height 26
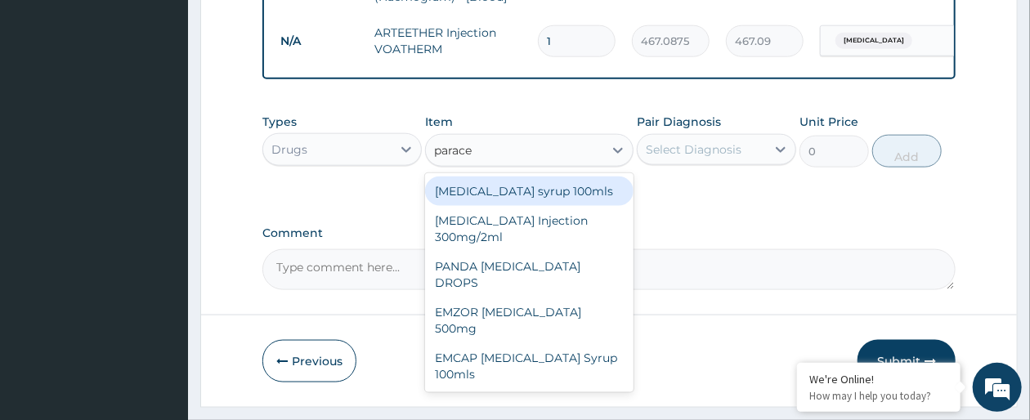
type input "paracet"
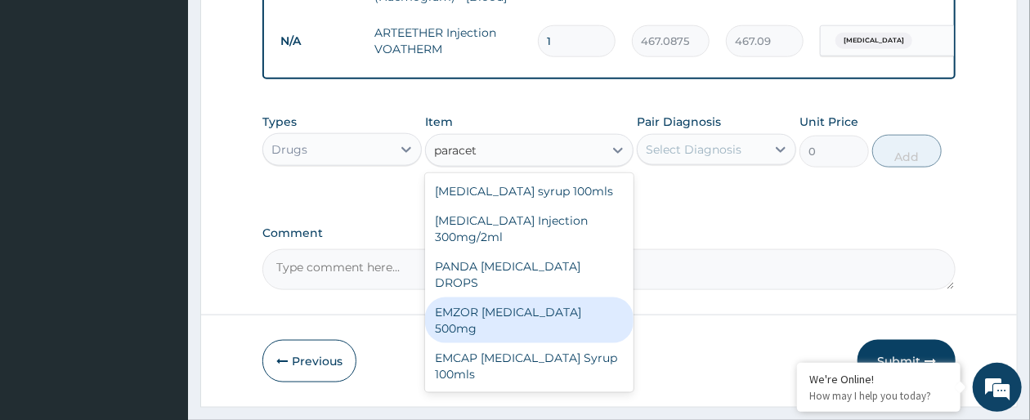
click at [568, 303] on div "EMZOR PARACETAMOL 500mg" at bounding box center [529, 321] width 208 height 46
type input "23.65"
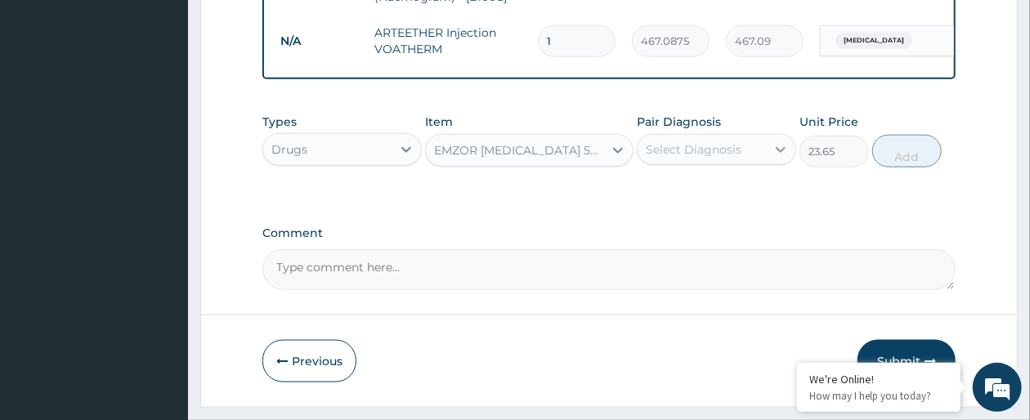
click at [784, 153] on icon at bounding box center [781, 150] width 10 height 6
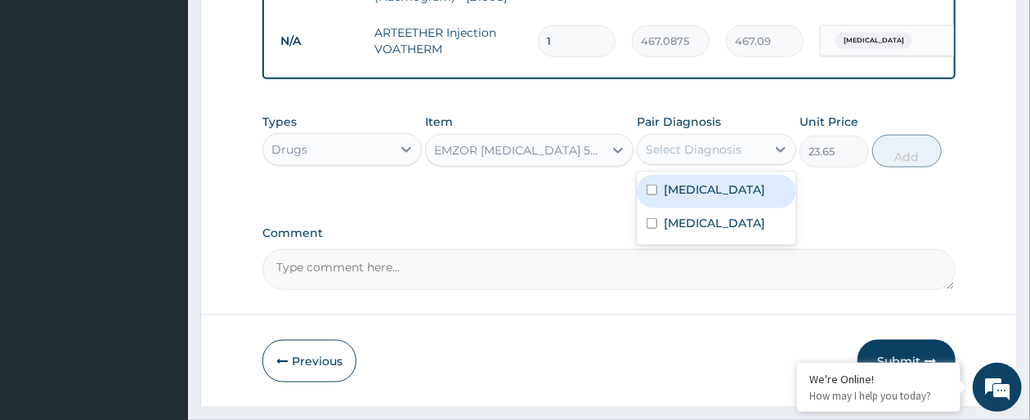
click at [751, 198] on label "Falciparum malaria" at bounding box center [714, 190] width 101 height 16
checkbox input "true"
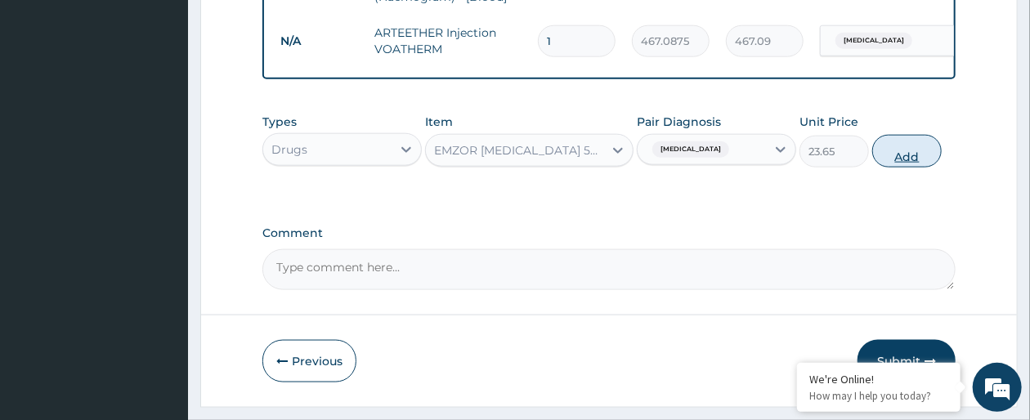
click at [905, 168] on button "Add" at bounding box center [908, 151] width 70 height 33
type input "0"
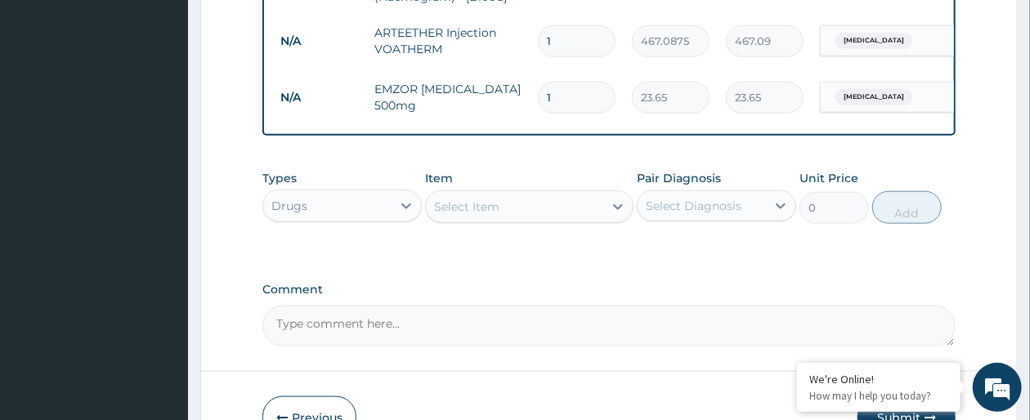
click at [559, 220] on div "Select Item" at bounding box center [514, 207] width 177 height 26
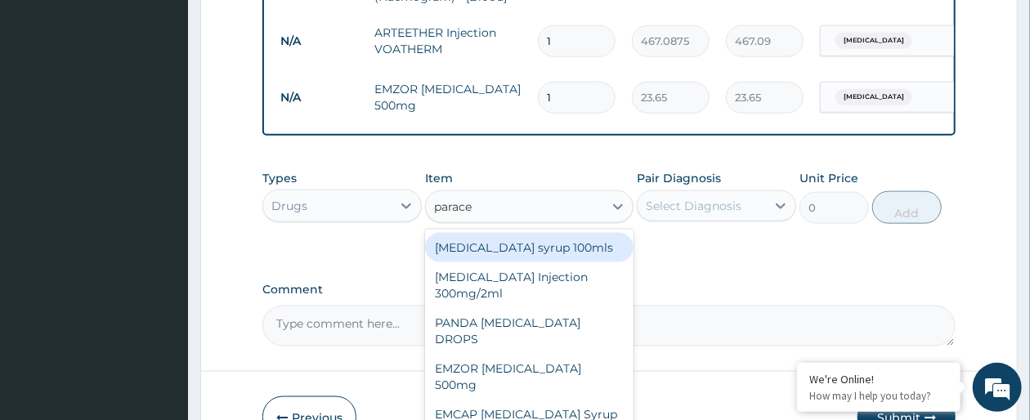
type input "paracet"
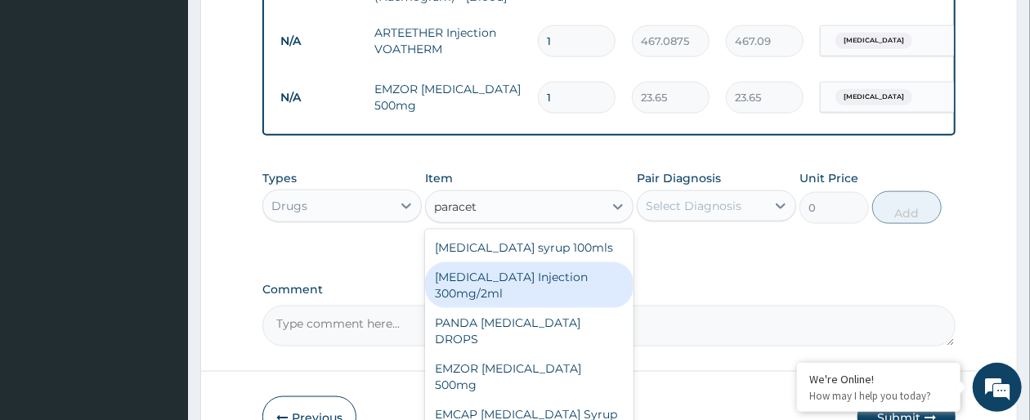
click at [555, 296] on div "PARACETAMOL Injection 300mg/2ml" at bounding box center [529, 286] width 208 height 46
type input "260.15"
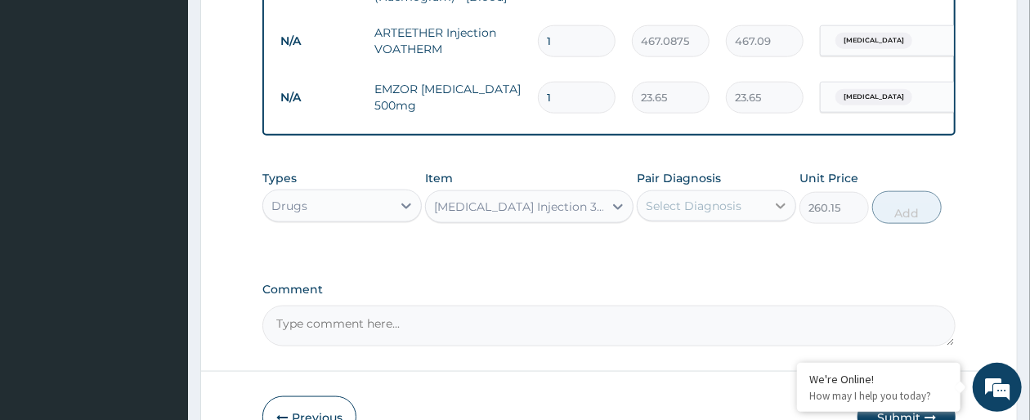
click at [776, 214] on icon at bounding box center [781, 206] width 16 height 16
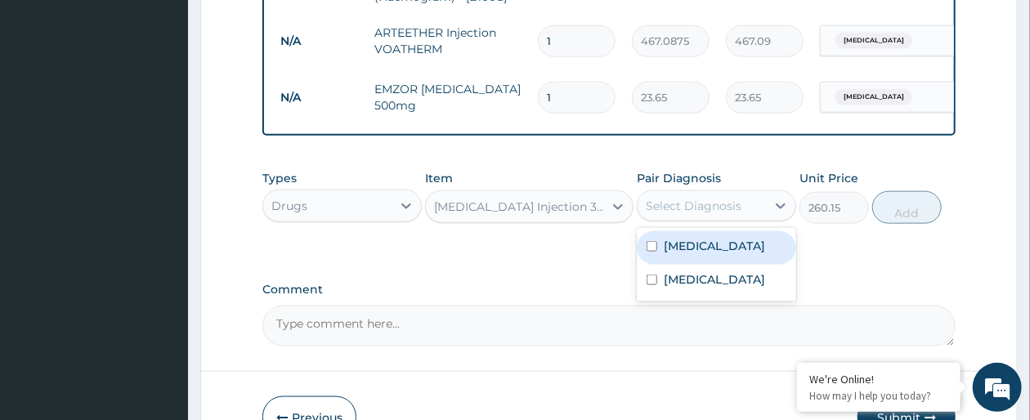
click at [734, 254] on label "Falciparum malaria" at bounding box center [714, 246] width 101 height 16
checkbox input "true"
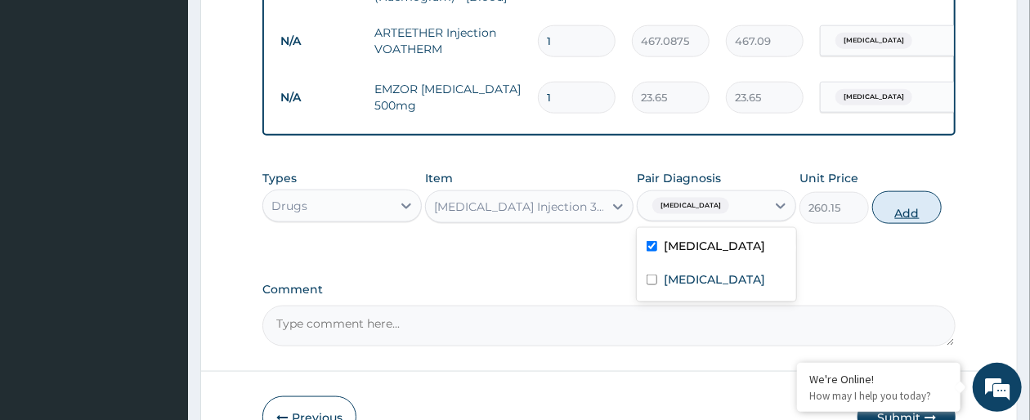
click at [922, 224] on button "Add" at bounding box center [908, 207] width 70 height 33
type input "0"
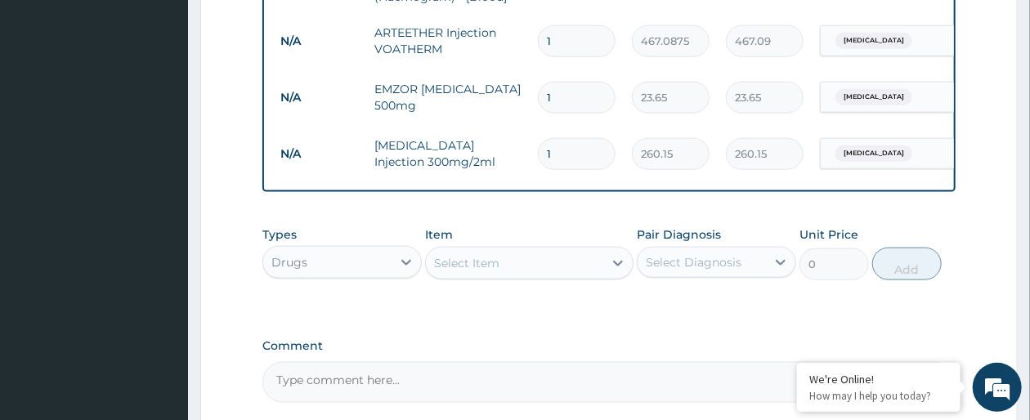
click at [520, 276] on div "Select Item" at bounding box center [514, 263] width 177 height 26
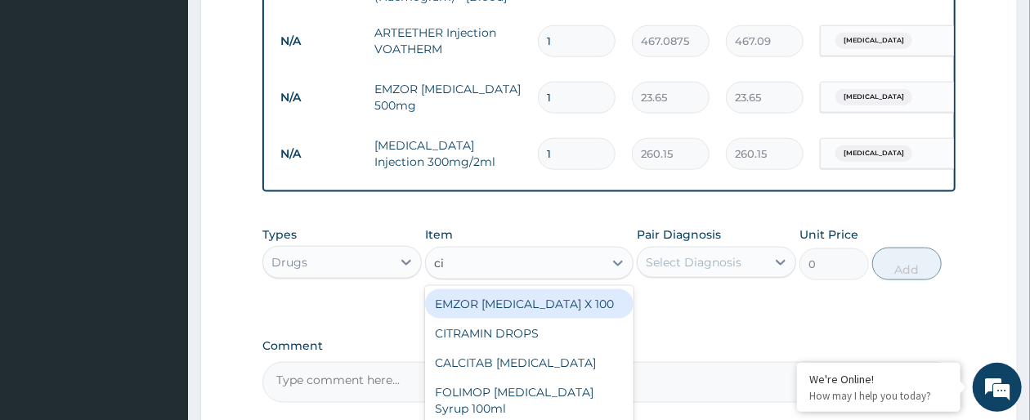
type input "cip"
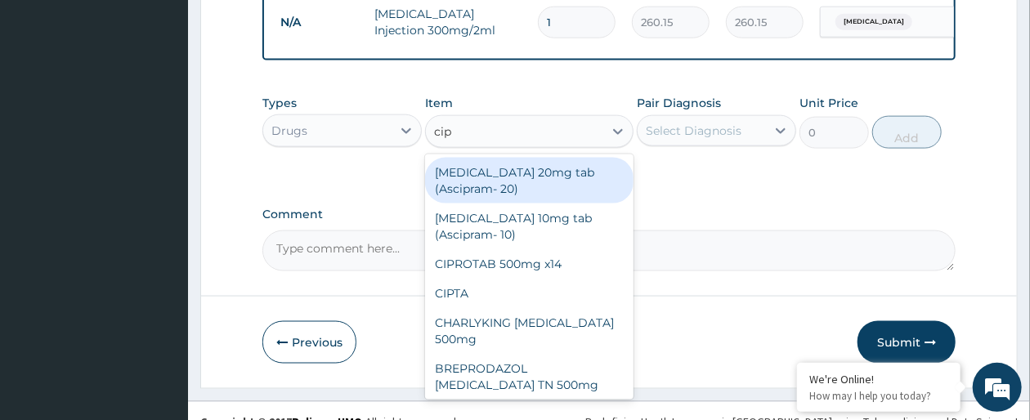
scroll to position [1008, 0]
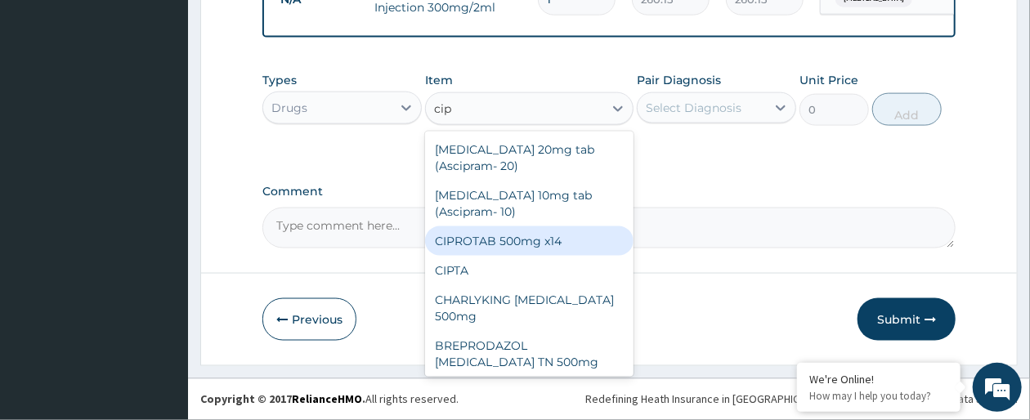
click at [510, 245] on div "CIPROTAB 500mg x14" at bounding box center [529, 241] width 208 height 29
type input "319.275"
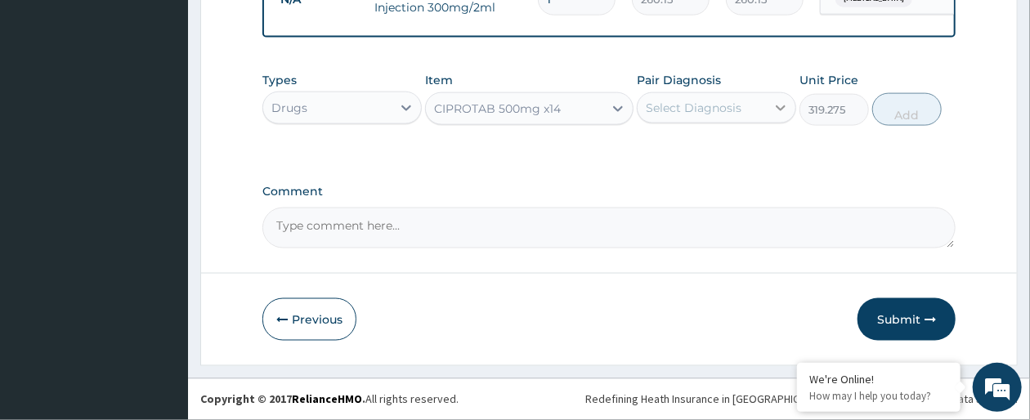
click at [767, 111] on div at bounding box center [780, 107] width 29 height 29
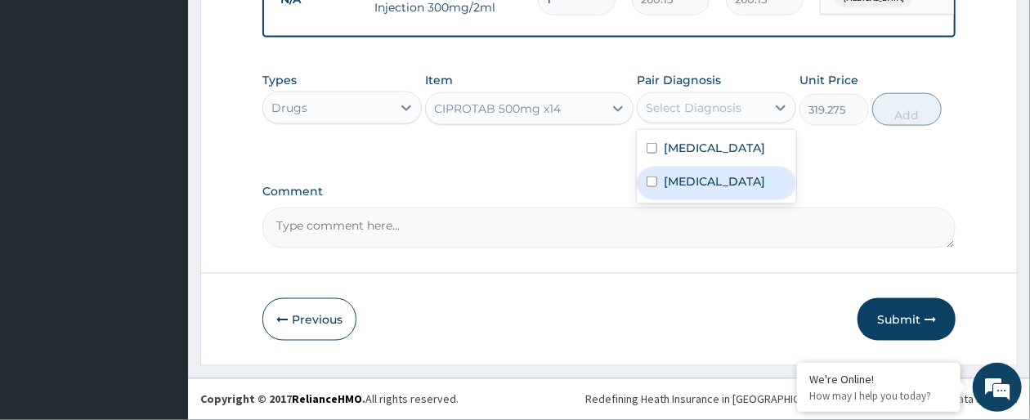
click at [739, 180] on label "Acute gastroenteritis" at bounding box center [714, 181] width 101 height 16
checkbox input "true"
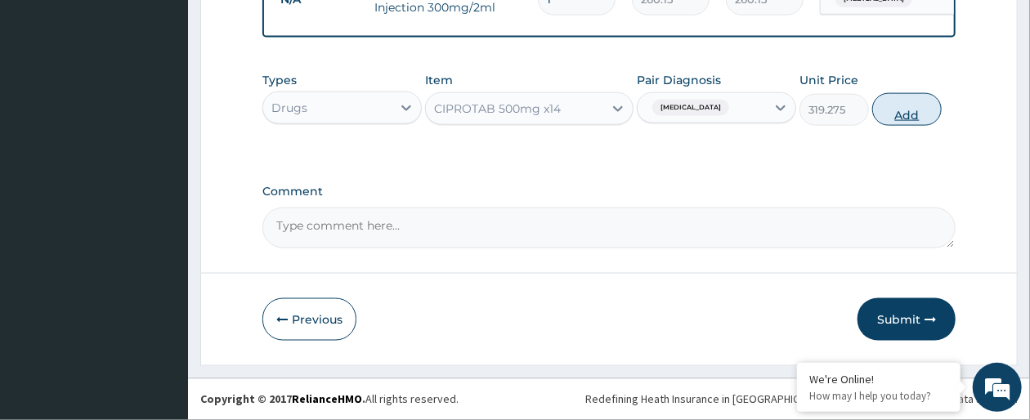
click at [914, 109] on button "Add" at bounding box center [908, 109] width 70 height 33
type input "0"
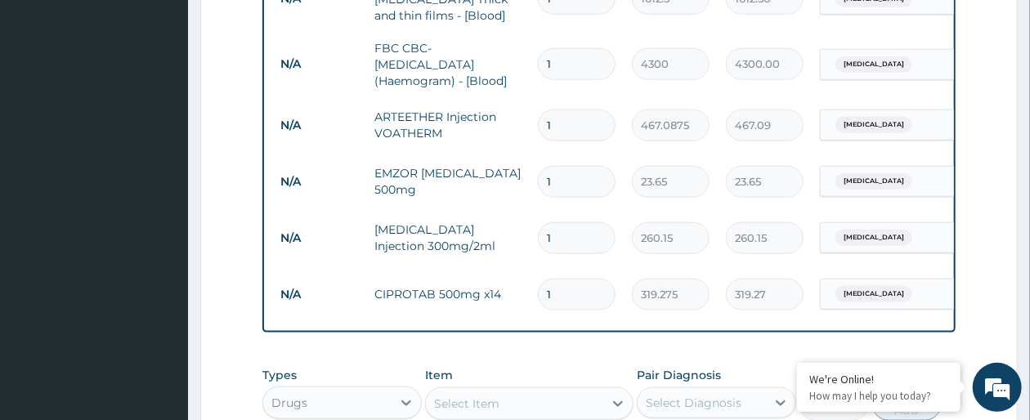
scroll to position [746, 0]
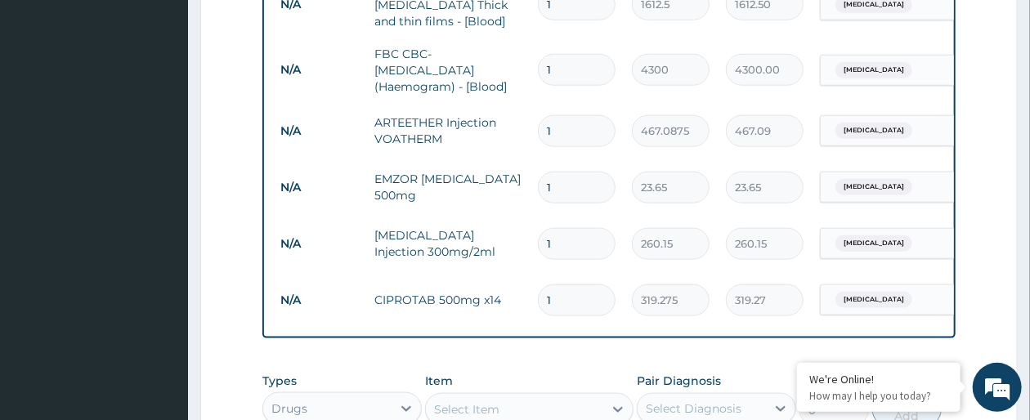
click at [568, 293] on input "1" at bounding box center [577, 301] width 78 height 32
type input "14"
type input "4469.85"
type input "14"
click at [557, 239] on input "1" at bounding box center [577, 244] width 78 height 32
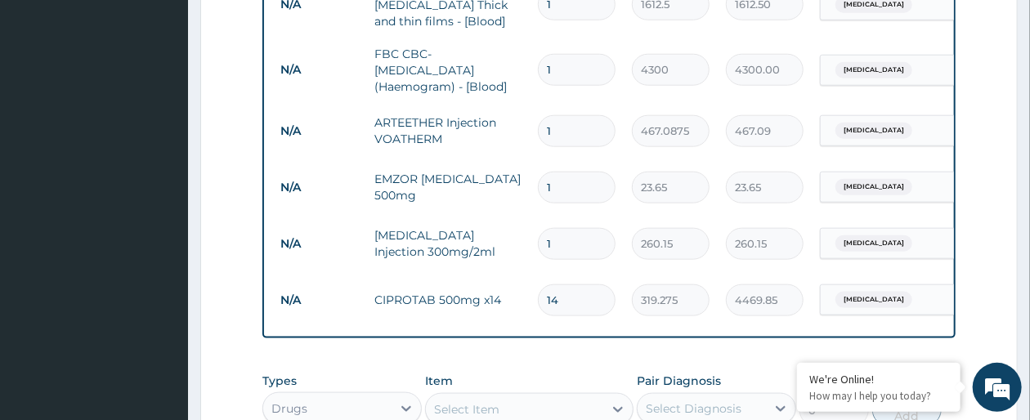
type input "0.00"
type input "3"
type input "780.45"
type input "0.00"
type input "2"
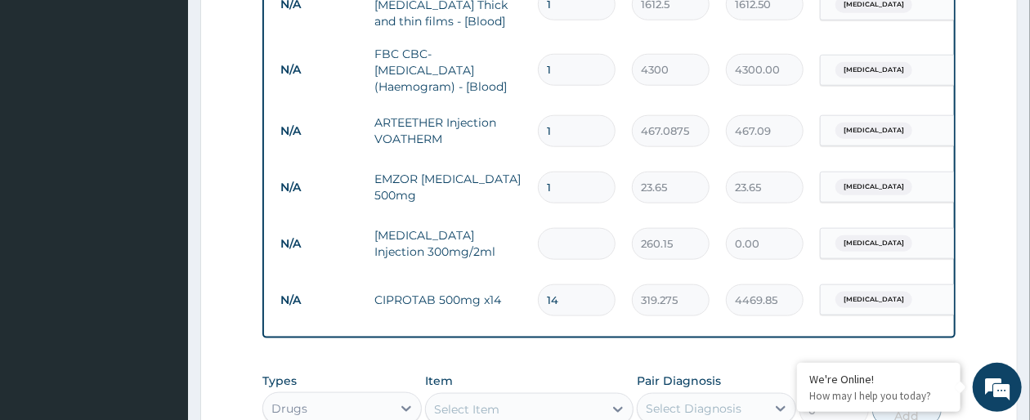
type input "520.30"
type input "2"
click at [557, 172] on input "1" at bounding box center [577, 188] width 78 height 32
type input "0.00"
type input "2"
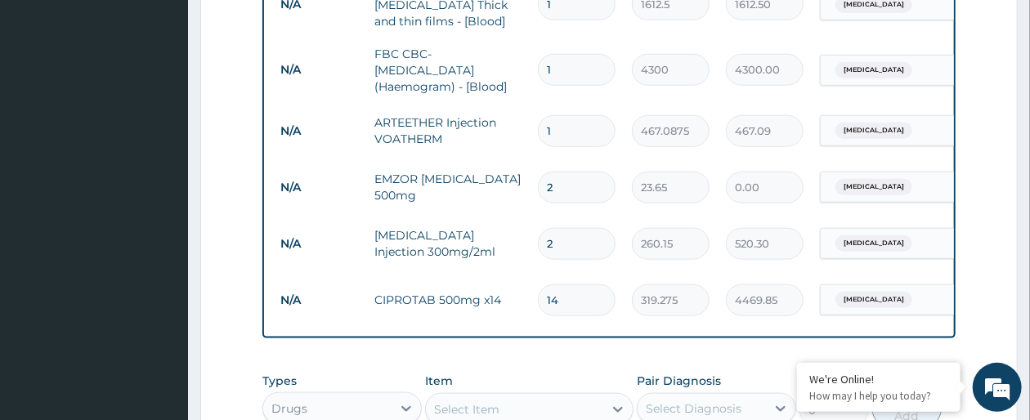
type input "47.30"
type input "20"
type input "473.00"
type input "20"
click at [551, 123] on input "1" at bounding box center [577, 131] width 78 height 32
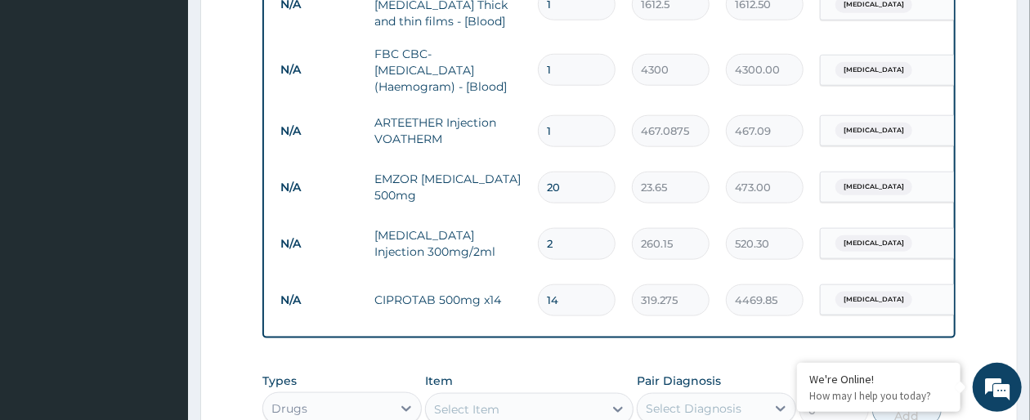
type input "0.00"
type input "6"
type input "2802.52"
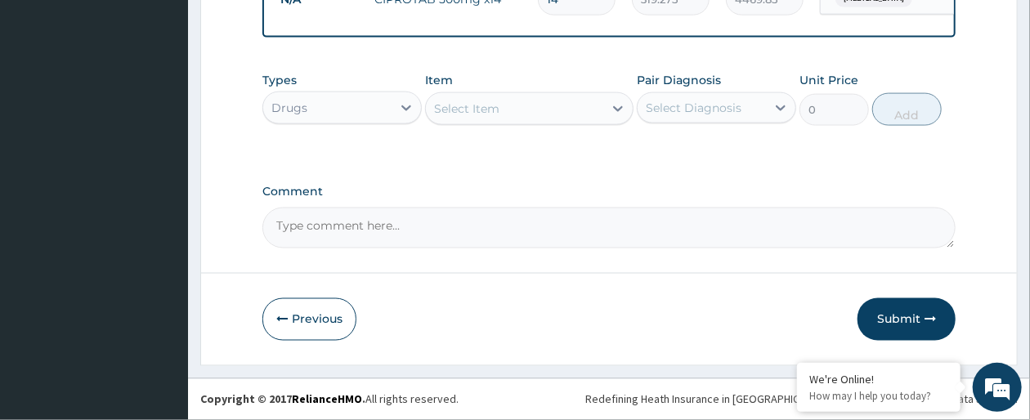
scroll to position [1064, 0]
type input "6"
click at [926, 312] on button "Submit" at bounding box center [907, 319] width 98 height 43
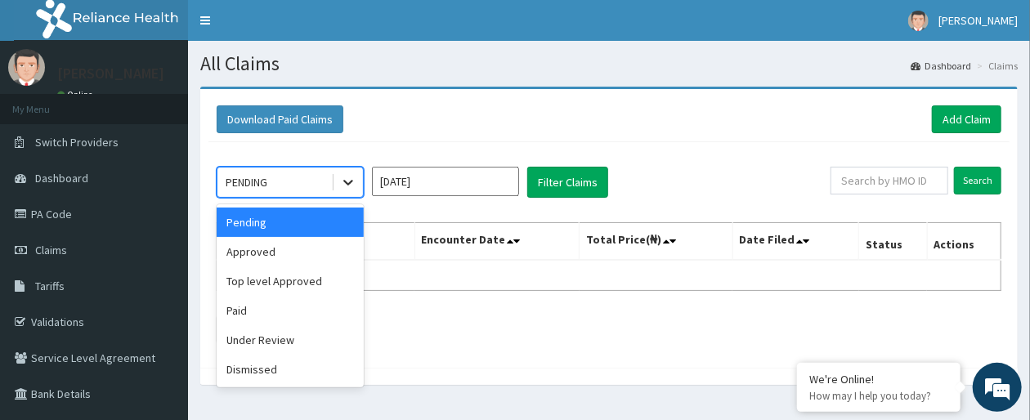
click at [352, 189] on icon at bounding box center [348, 182] width 16 height 16
click at [290, 257] on div "Approved" at bounding box center [290, 251] width 147 height 29
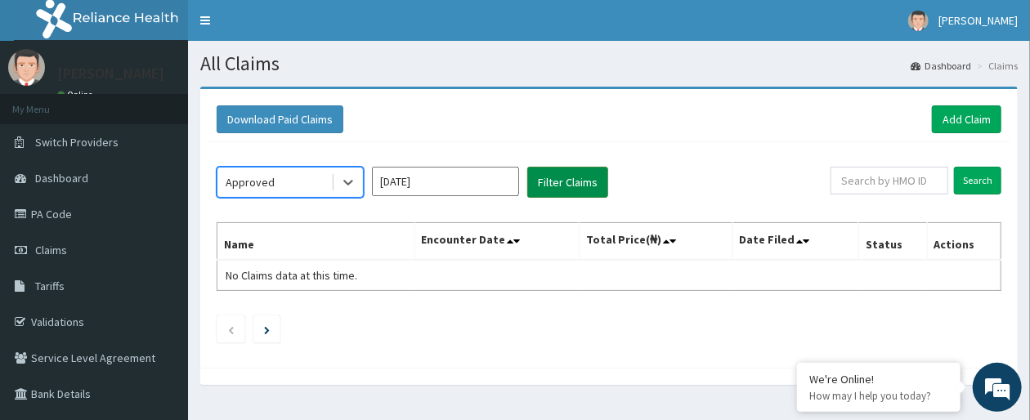
click at [576, 177] on button "Filter Claims" at bounding box center [567, 182] width 81 height 31
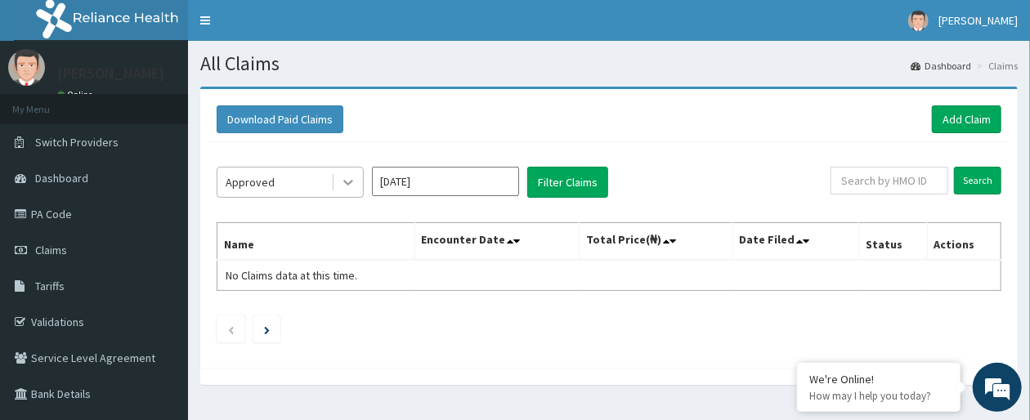
click at [340, 182] on icon at bounding box center [348, 182] width 16 height 16
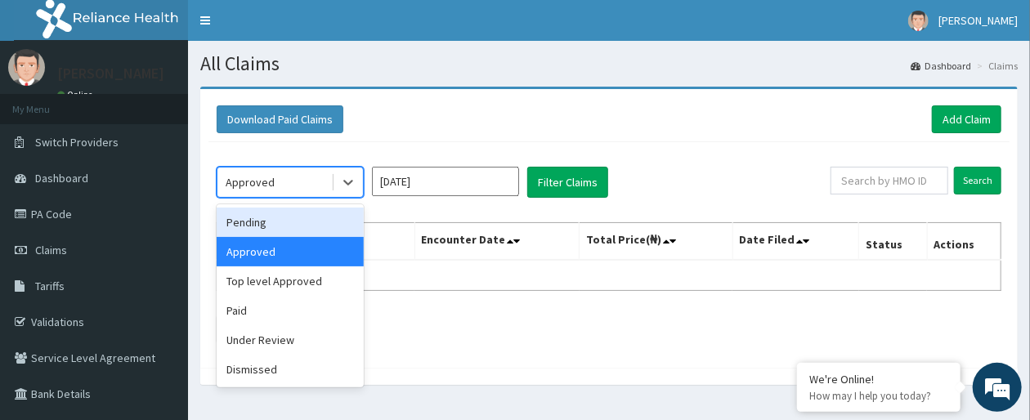
click at [312, 227] on div "Pending" at bounding box center [290, 222] width 147 height 29
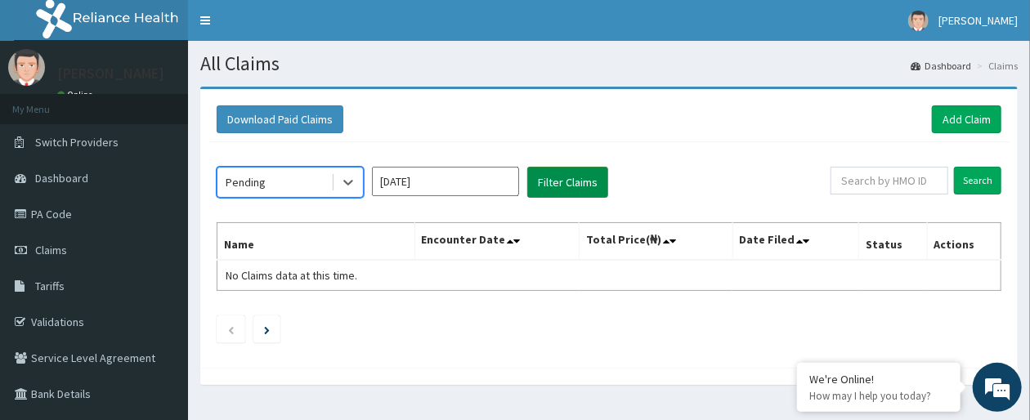
click at [553, 188] on button "Filter Claims" at bounding box center [567, 182] width 81 height 31
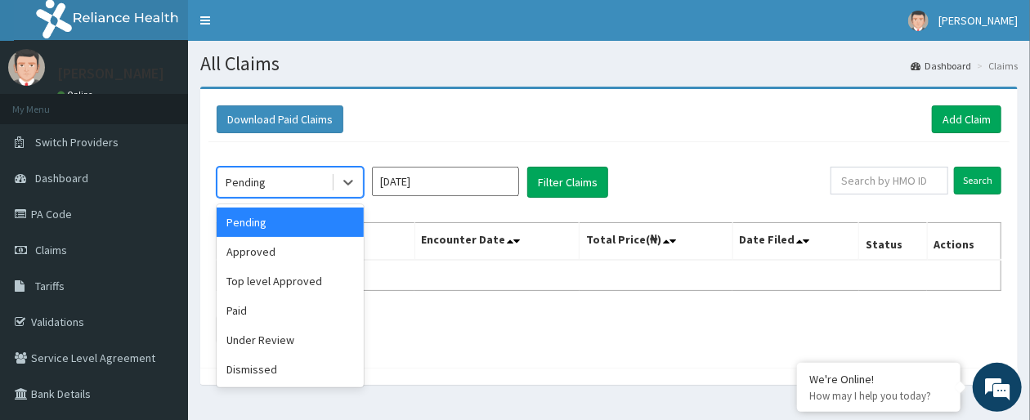
click at [289, 181] on div "Pending" at bounding box center [275, 182] width 114 height 26
click at [470, 187] on input "Aug 2025" at bounding box center [445, 181] width 147 height 29
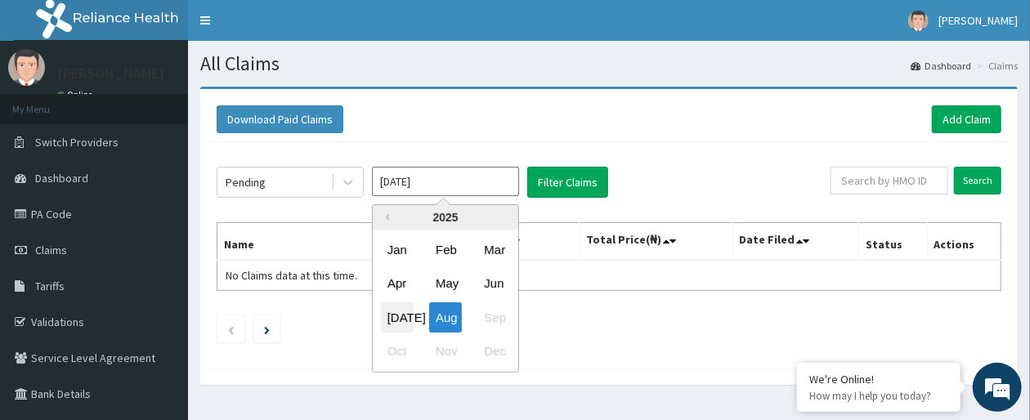
click at [404, 313] on div "Jul" at bounding box center [397, 318] width 33 height 30
type input "Jul 2025"
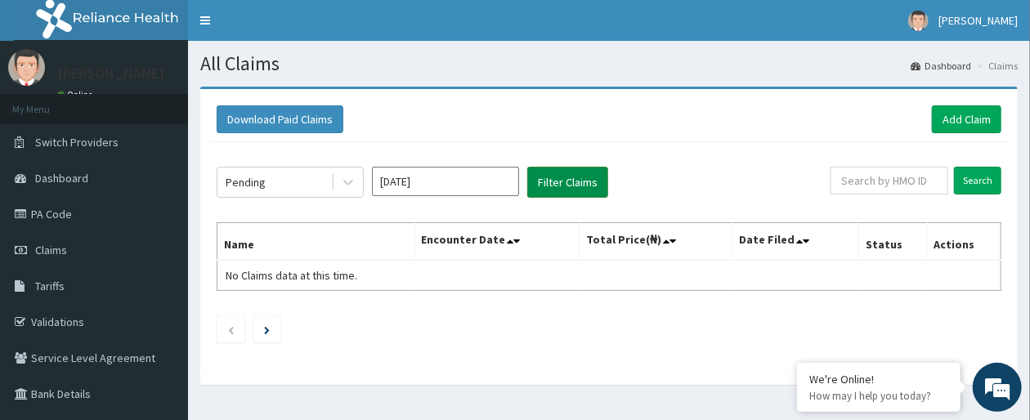
click at [594, 170] on button "Filter Claims" at bounding box center [567, 182] width 81 height 31
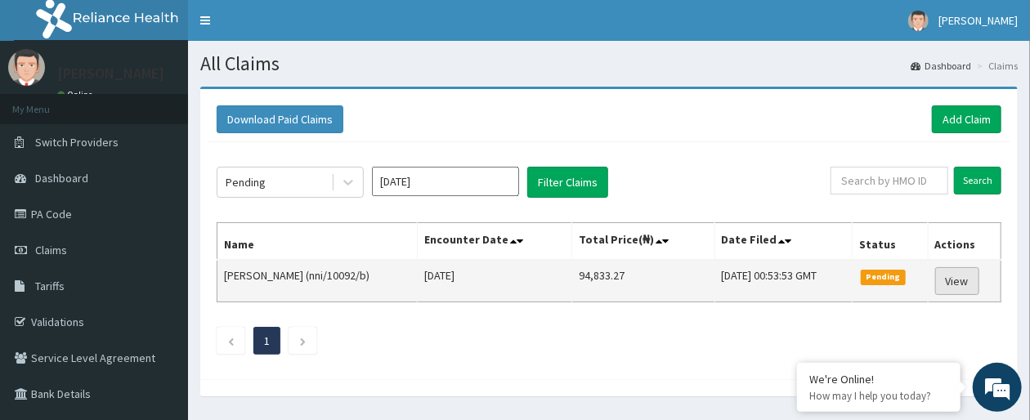
click at [954, 276] on link "View" at bounding box center [958, 281] width 44 height 28
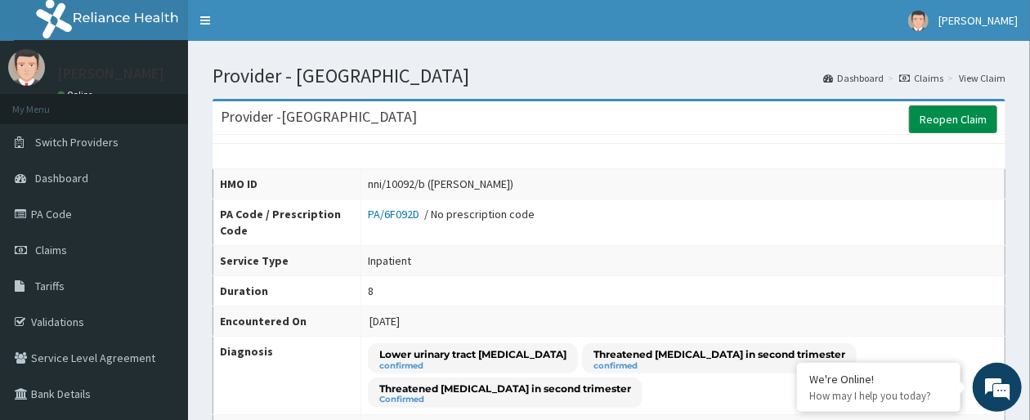
click at [927, 122] on link "Reopen Claim" at bounding box center [953, 119] width 88 height 28
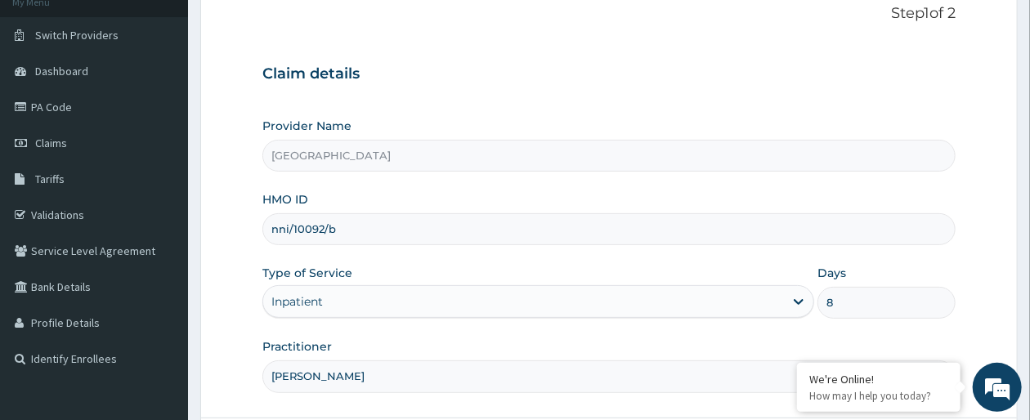
scroll to position [54, 0]
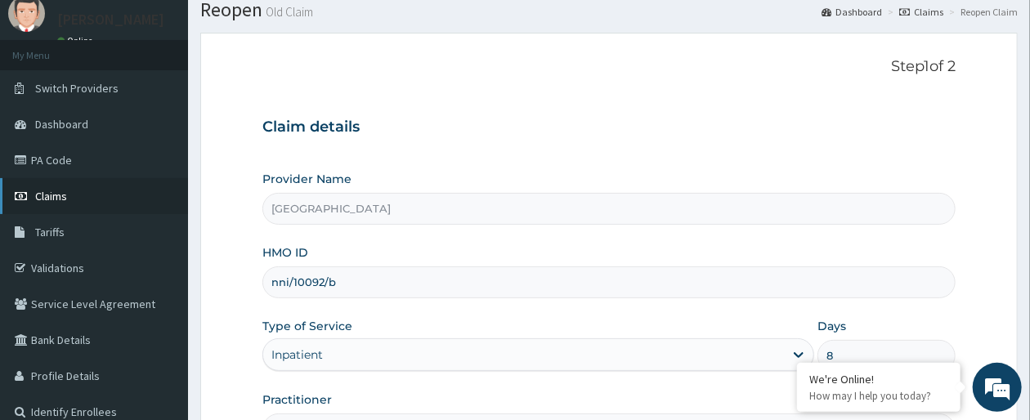
click at [58, 206] on link "Claims" at bounding box center [94, 196] width 188 height 36
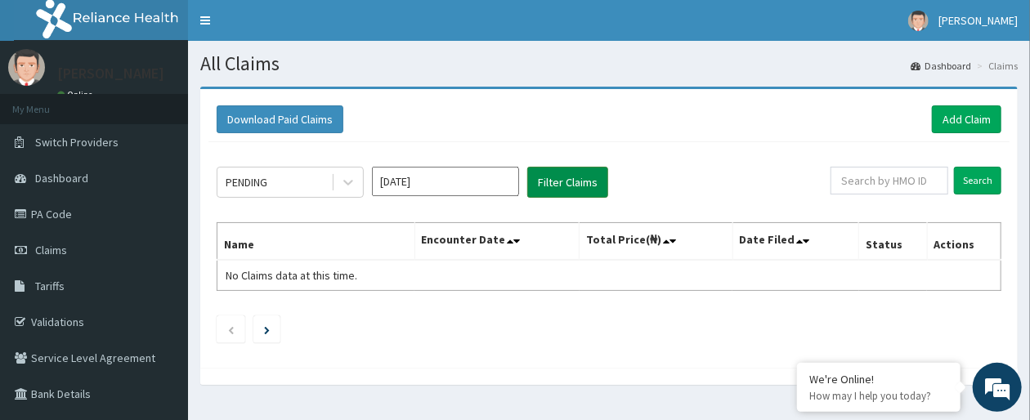
click at [561, 172] on button "Filter Claims" at bounding box center [567, 182] width 81 height 31
click at [313, 184] on div "PENDING" at bounding box center [275, 182] width 114 height 26
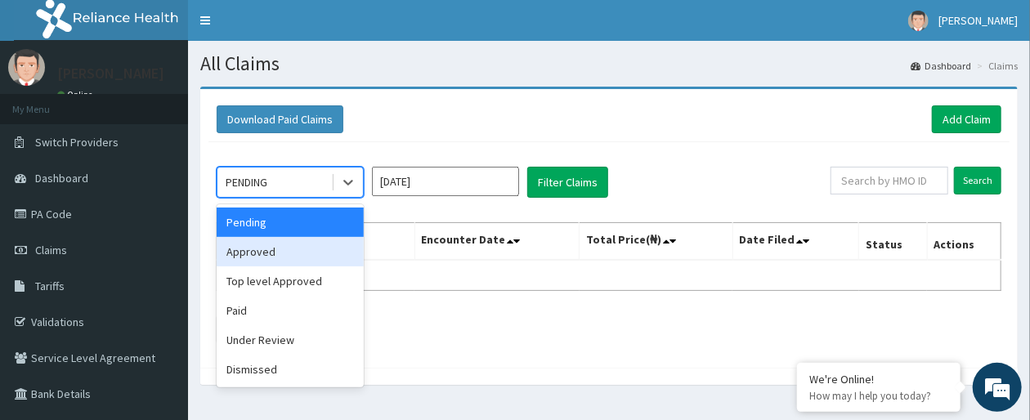
click at [294, 252] on div "Approved" at bounding box center [290, 251] width 147 height 29
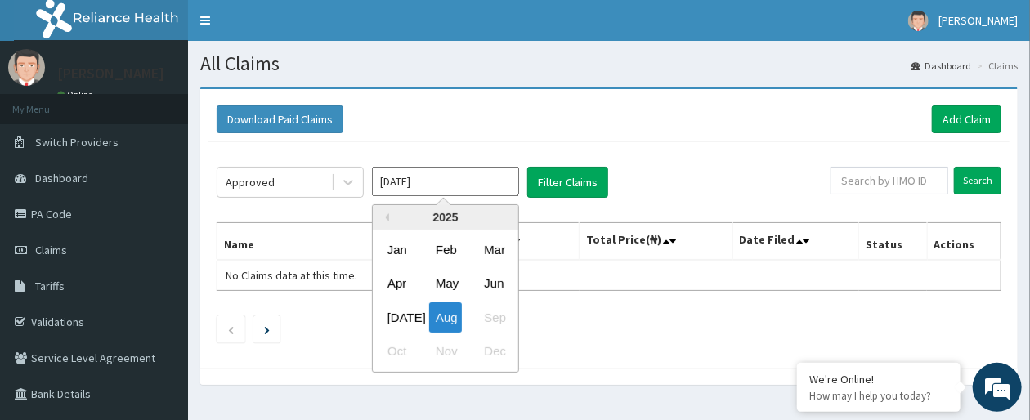
click at [482, 176] on input "[DATE]" at bounding box center [445, 181] width 147 height 29
click at [402, 307] on div "[DATE]" at bounding box center [397, 318] width 33 height 30
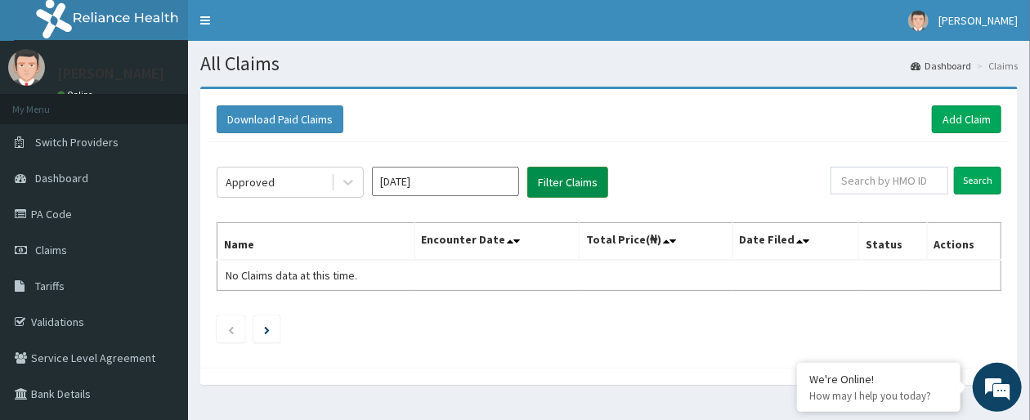
click at [584, 177] on button "Filter Claims" at bounding box center [567, 182] width 81 height 31
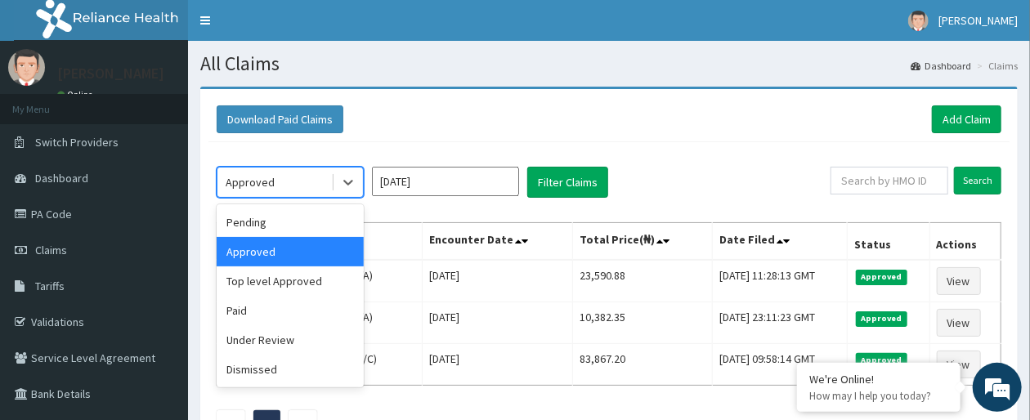
click at [327, 183] on div "Approved" at bounding box center [275, 182] width 114 height 26
click at [328, 224] on div "Pending" at bounding box center [290, 222] width 147 height 29
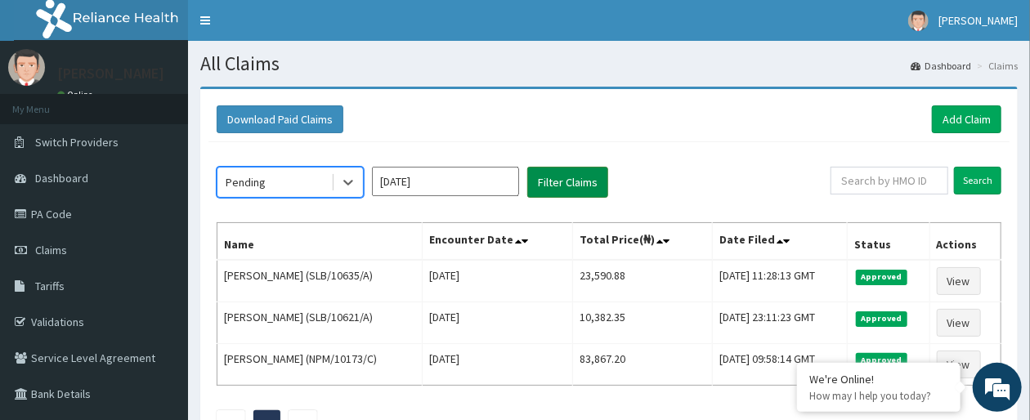
click at [558, 181] on button "Filter Claims" at bounding box center [567, 182] width 81 height 31
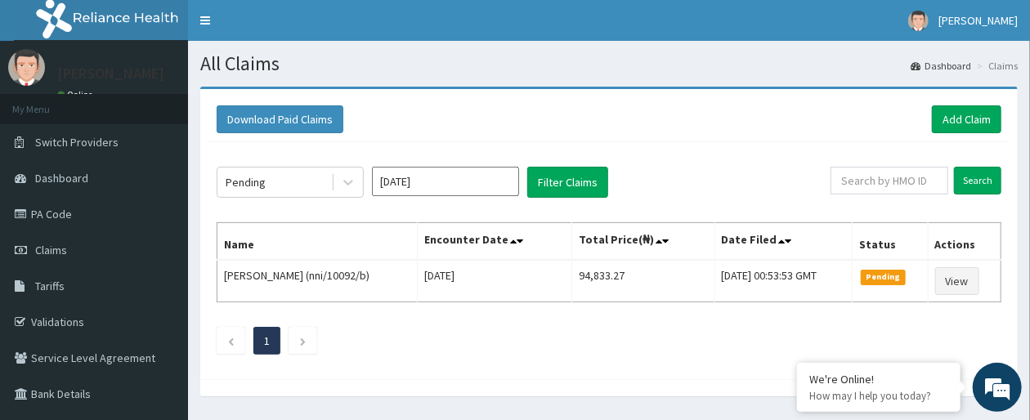
click at [439, 188] on input "[DATE]" at bounding box center [445, 181] width 147 height 29
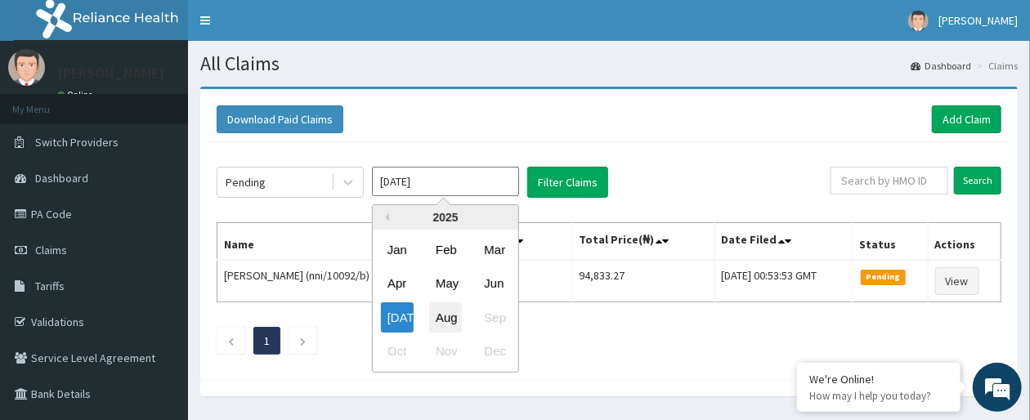
click at [441, 307] on div "Aug" at bounding box center [445, 318] width 33 height 30
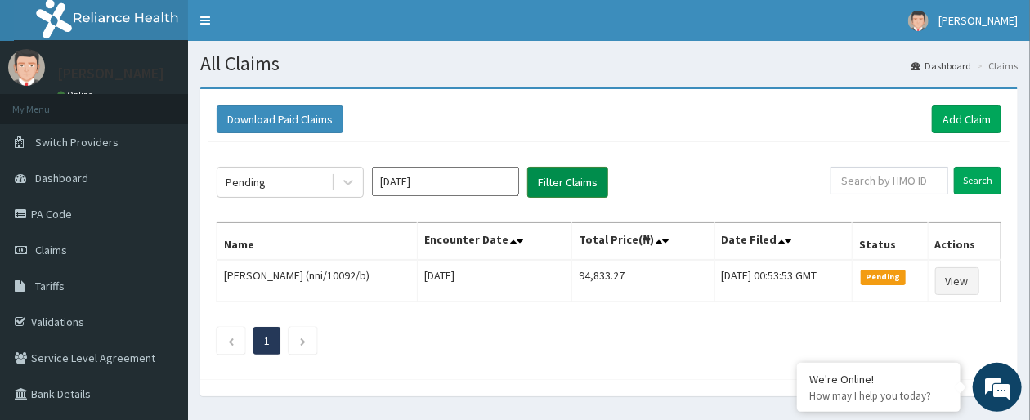
click at [581, 188] on button "Filter Claims" at bounding box center [567, 182] width 81 height 31
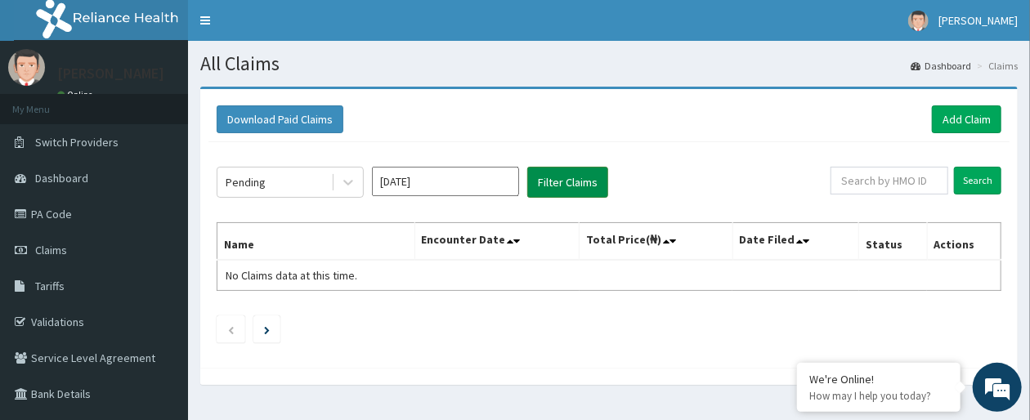
click at [581, 188] on button "Filter Claims" at bounding box center [567, 182] width 81 height 31
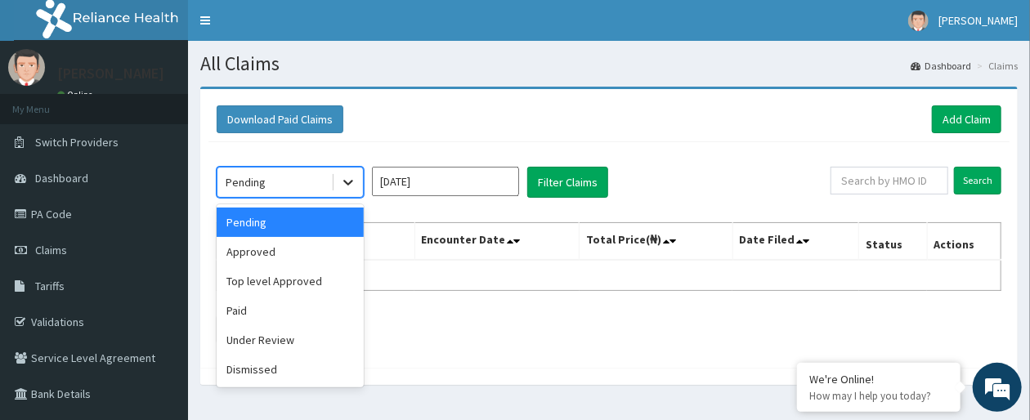
click at [347, 186] on icon at bounding box center [348, 182] width 16 height 16
click at [303, 250] on div "Approved" at bounding box center [290, 251] width 147 height 29
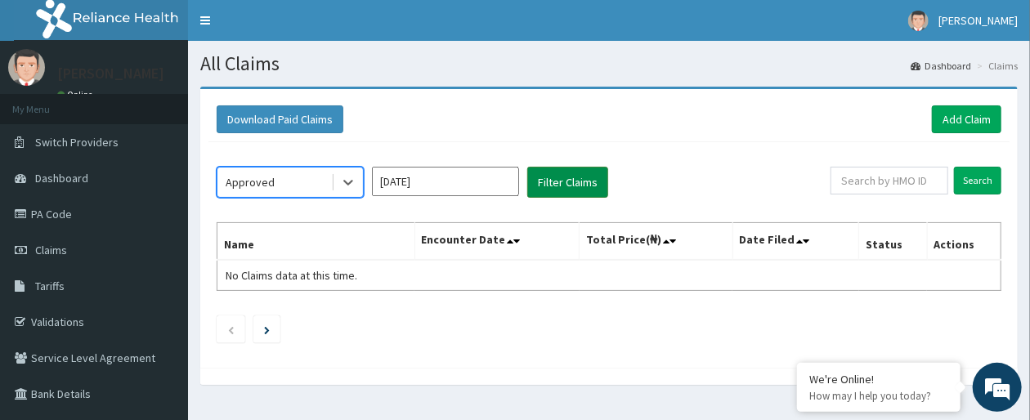
click at [563, 178] on button "Filter Claims" at bounding box center [567, 182] width 81 height 31
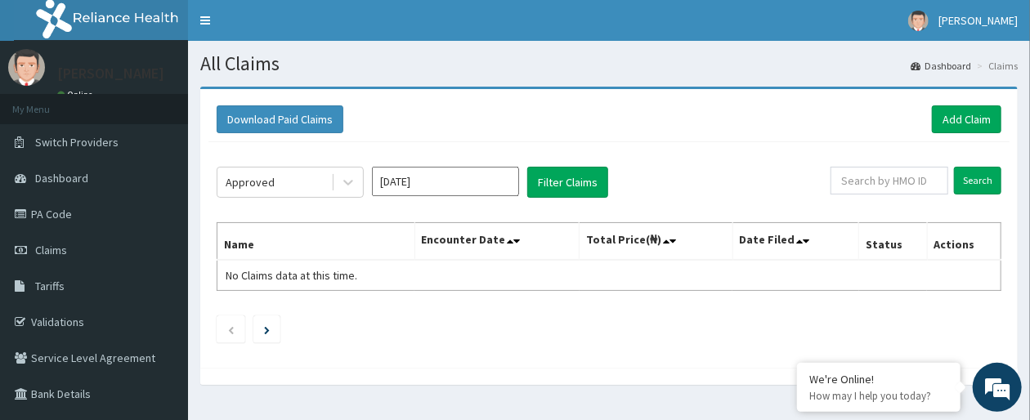
click at [496, 180] on input "[DATE]" at bounding box center [445, 181] width 147 height 29
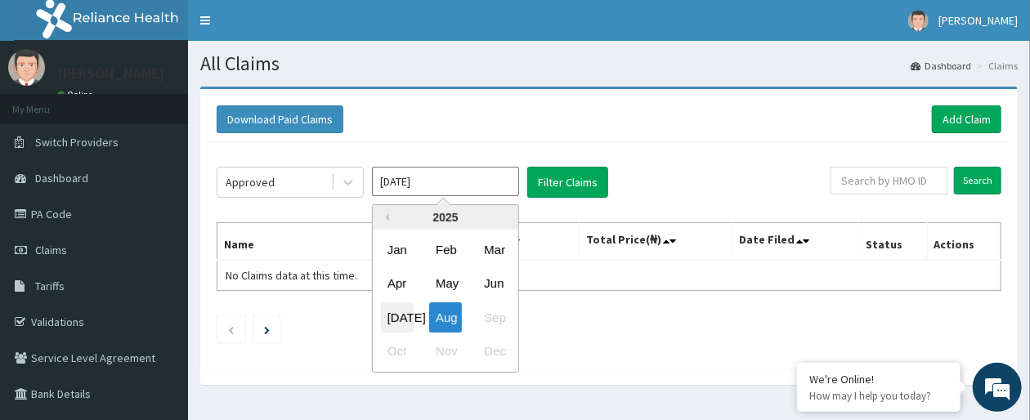
click at [395, 321] on div "[DATE]" at bounding box center [397, 318] width 33 height 30
type input "[DATE]"
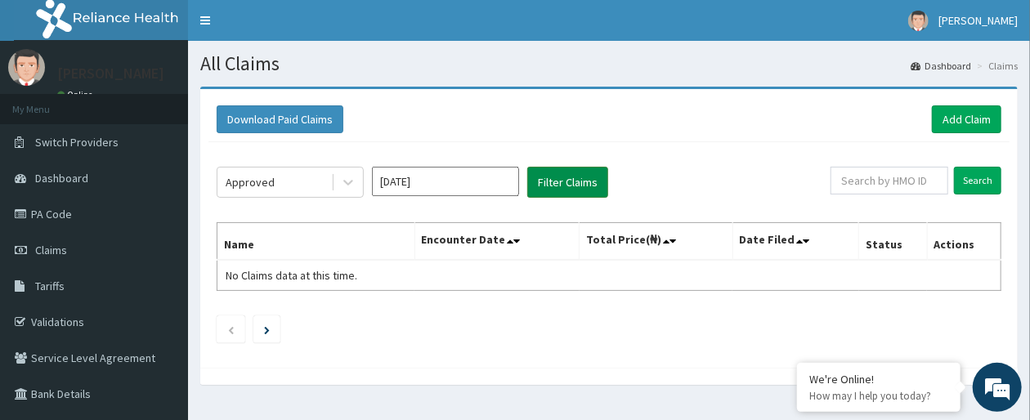
click at [578, 175] on button "Filter Claims" at bounding box center [567, 182] width 81 height 31
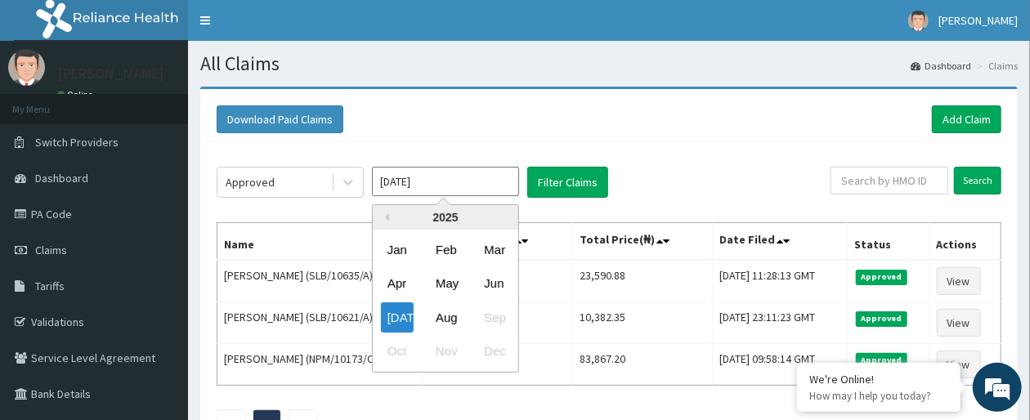
click at [458, 185] on input "[DATE]" at bounding box center [445, 181] width 147 height 29
click at [453, 311] on div "Aug" at bounding box center [445, 318] width 33 height 30
type input "[DATE]"
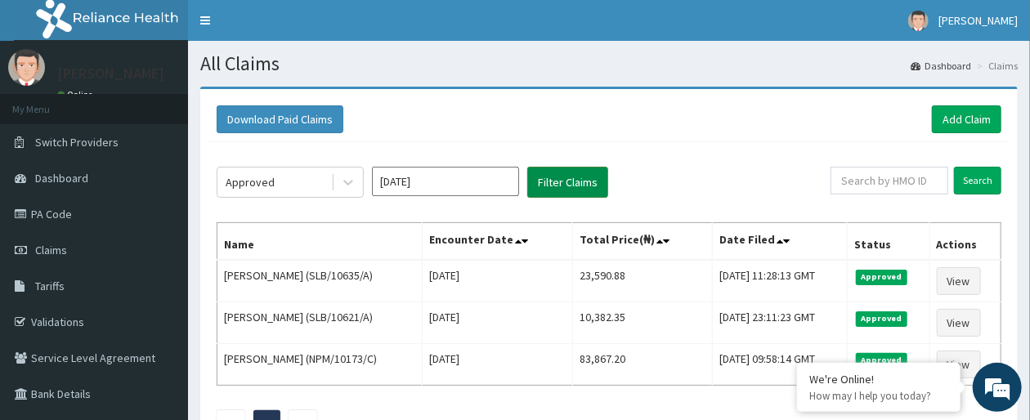
click at [591, 178] on button "Filter Claims" at bounding box center [567, 182] width 81 height 31
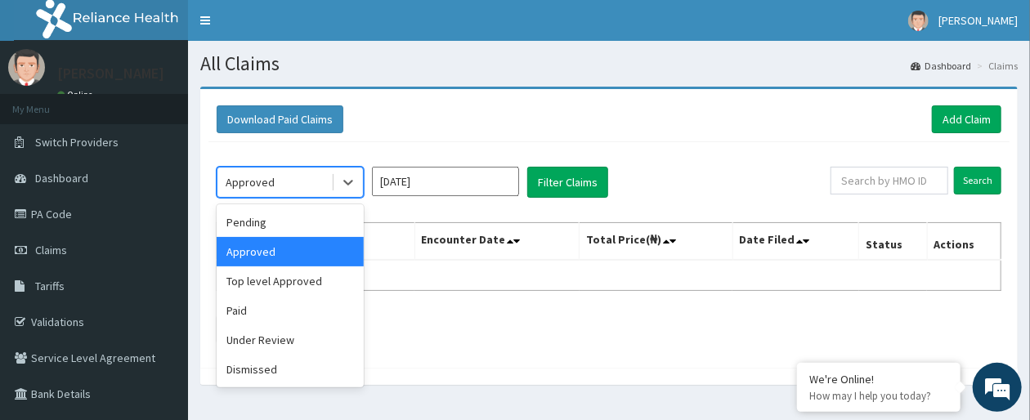
click at [325, 188] on div "Approved" at bounding box center [275, 182] width 114 height 26
click at [310, 226] on div "Pending" at bounding box center [290, 222] width 147 height 29
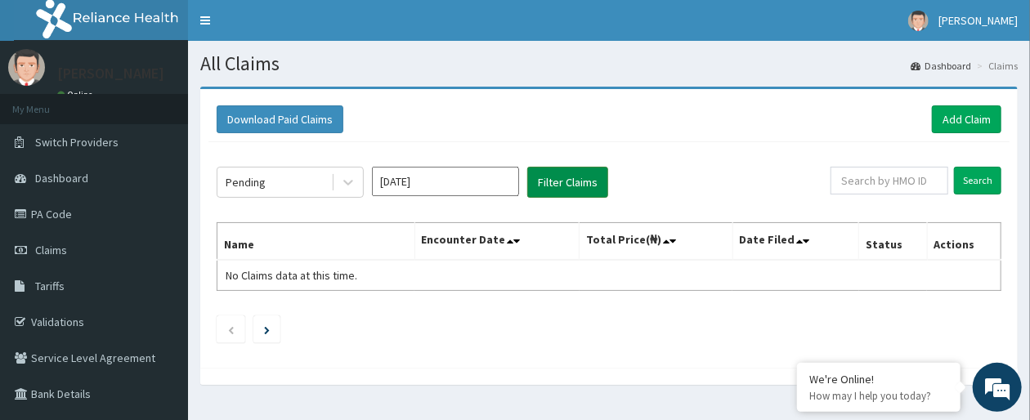
click at [559, 186] on button "Filter Claims" at bounding box center [567, 182] width 81 height 31
click at [552, 182] on button "Filter Claims" at bounding box center [567, 182] width 81 height 31
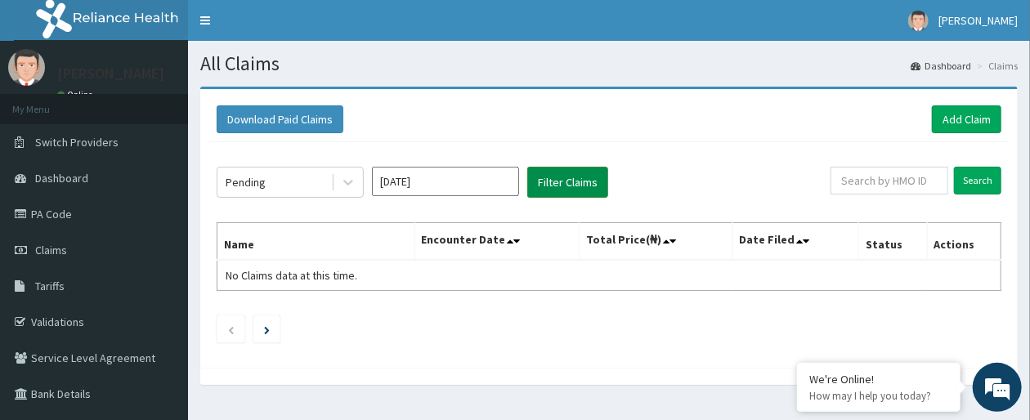
click at [552, 182] on button "Filter Claims" at bounding box center [567, 182] width 81 height 31
click at [317, 184] on div "Pending" at bounding box center [275, 182] width 114 height 26
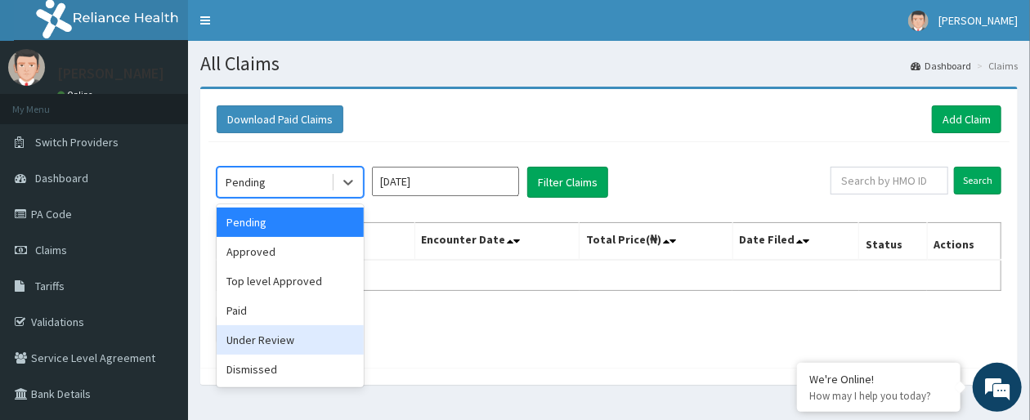
click at [293, 330] on div "Under Review" at bounding box center [290, 339] width 147 height 29
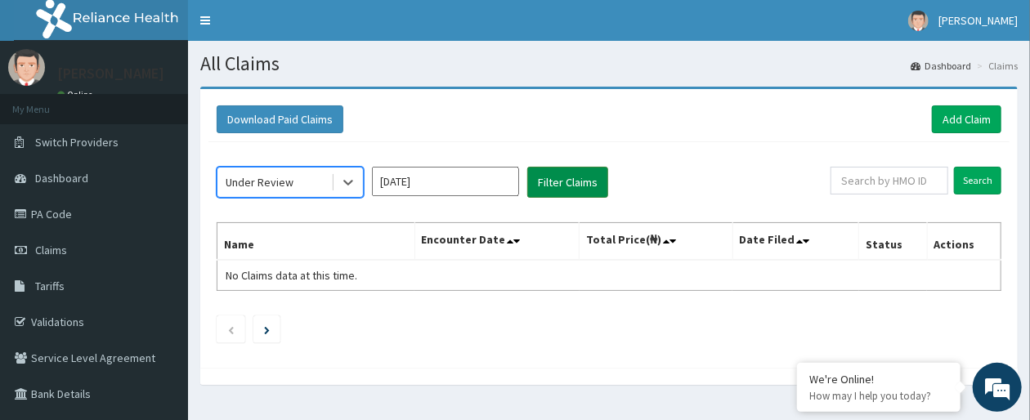
click at [558, 176] on button "Filter Claims" at bounding box center [567, 182] width 81 height 31
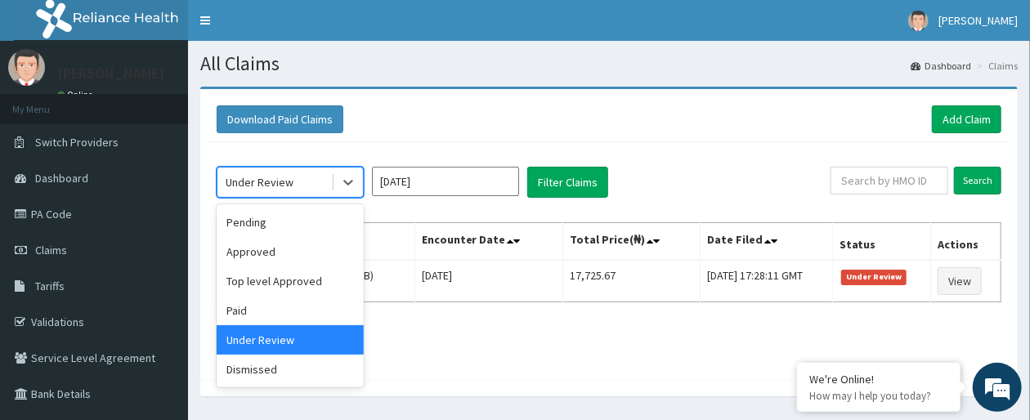
click at [315, 190] on div "Under Review" at bounding box center [275, 182] width 114 height 26
click at [307, 285] on div "Top level Approved" at bounding box center [290, 281] width 147 height 29
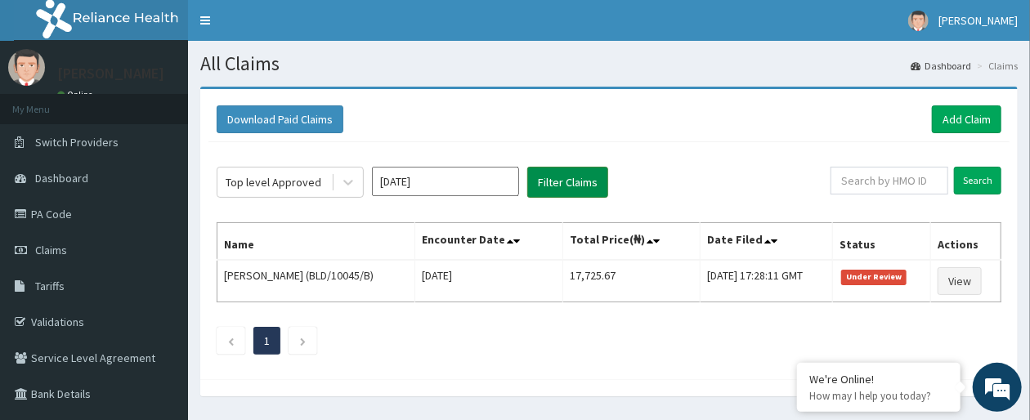
click at [540, 187] on button "Filter Claims" at bounding box center [567, 182] width 81 height 31
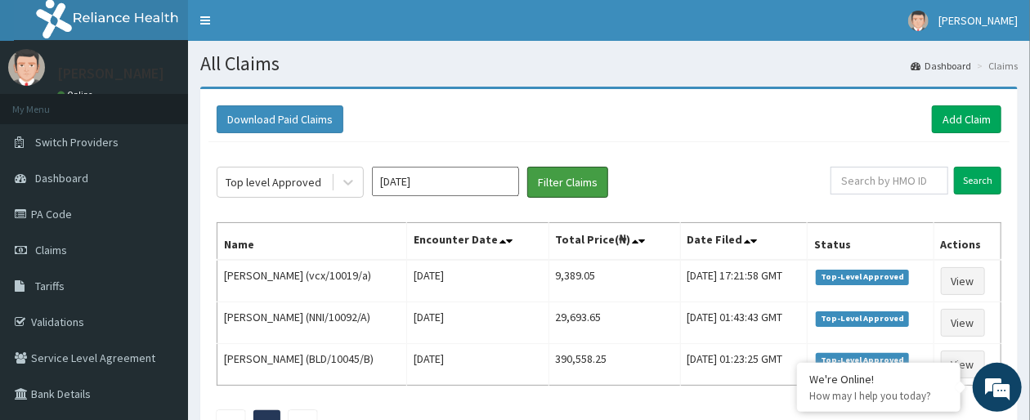
scroll to position [65, 0]
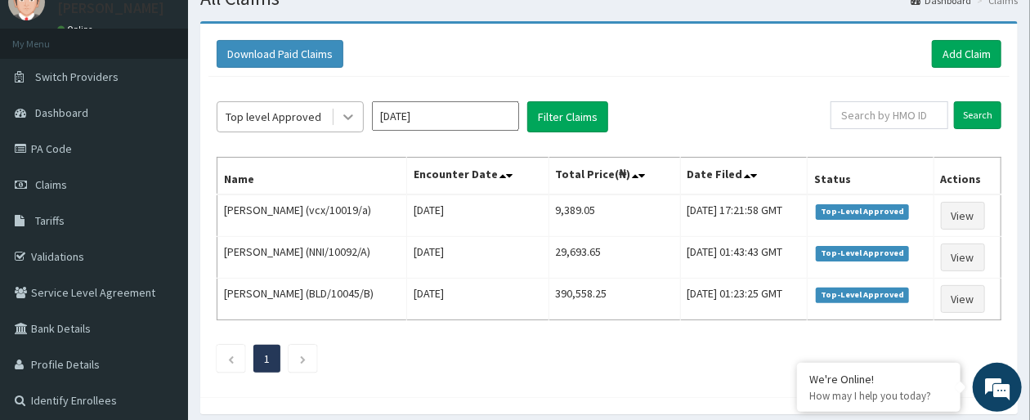
click at [353, 119] on icon at bounding box center [348, 117] width 16 height 16
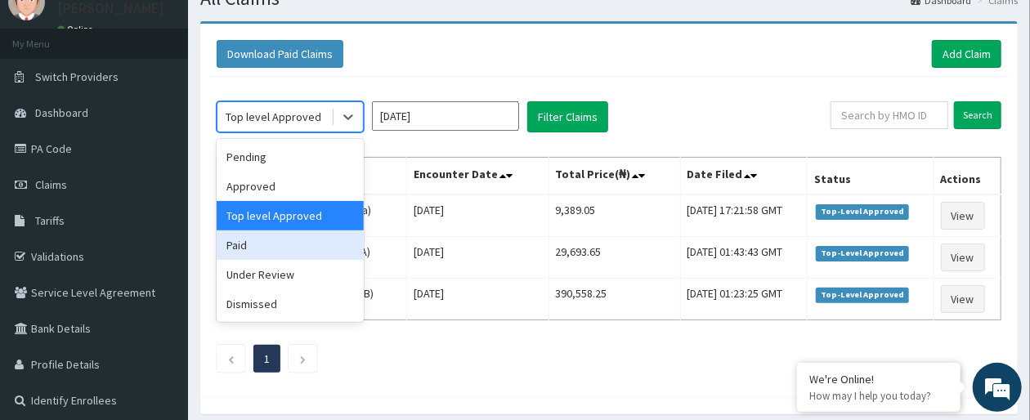
click at [308, 247] on div "Paid" at bounding box center [290, 245] width 147 height 29
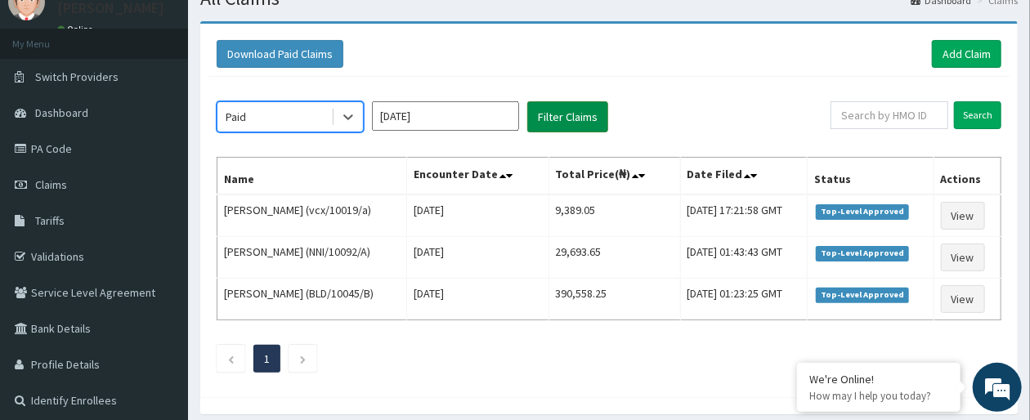
click at [578, 112] on button "Filter Claims" at bounding box center [567, 116] width 81 height 31
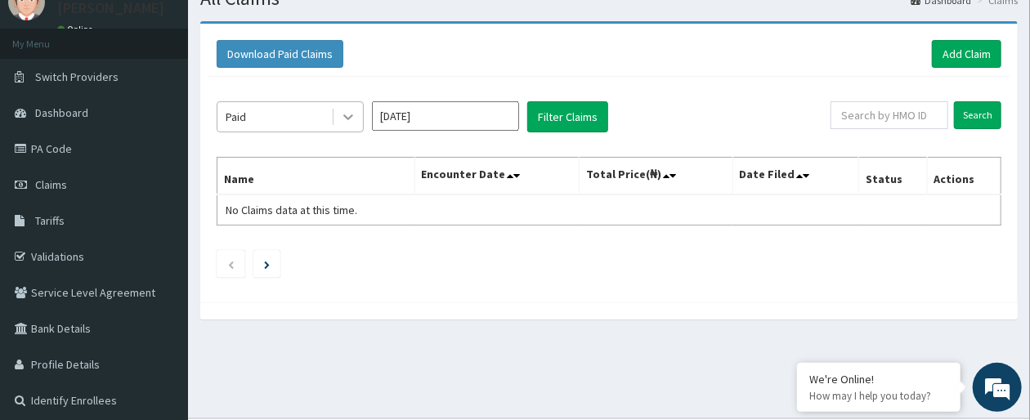
click at [344, 118] on icon at bounding box center [348, 117] width 16 height 16
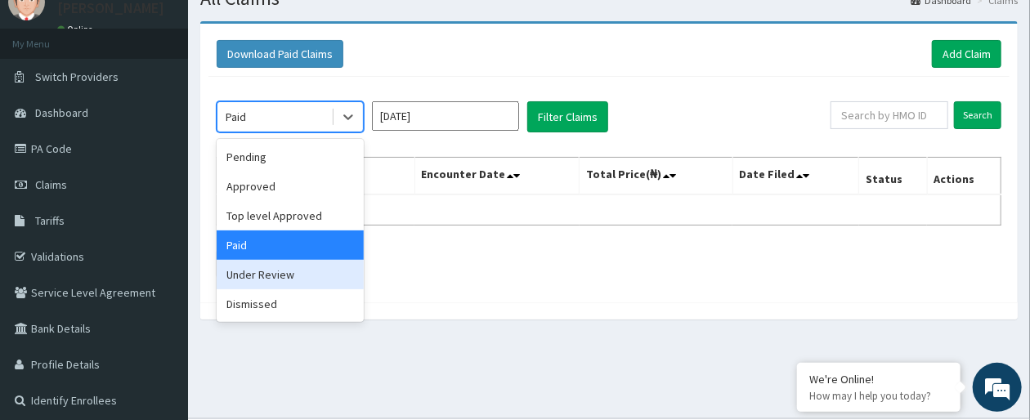
click at [303, 267] on div "Under Review" at bounding box center [290, 274] width 147 height 29
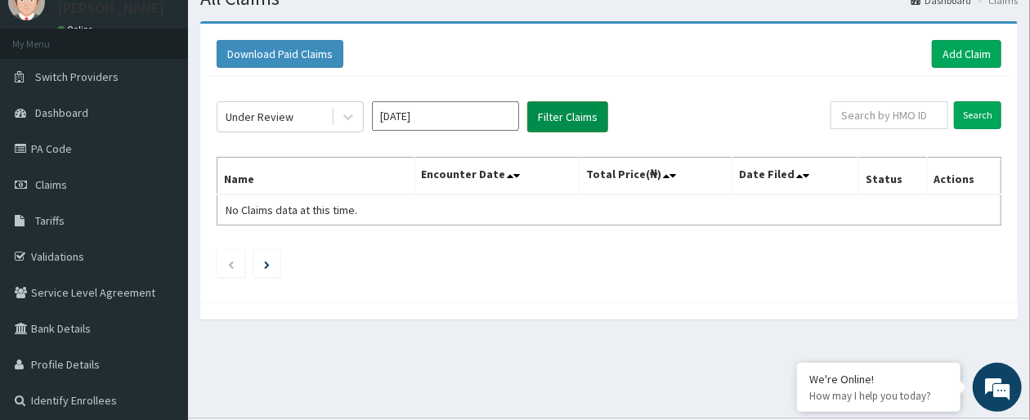
click at [563, 117] on button "Filter Claims" at bounding box center [567, 116] width 81 height 31
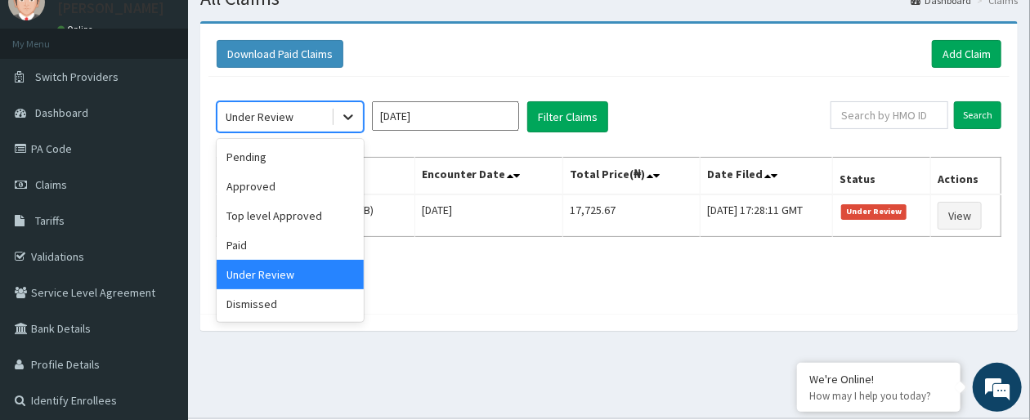
click at [347, 119] on icon at bounding box center [348, 117] width 16 height 16
click at [289, 302] on div "Dismissed" at bounding box center [290, 303] width 147 height 29
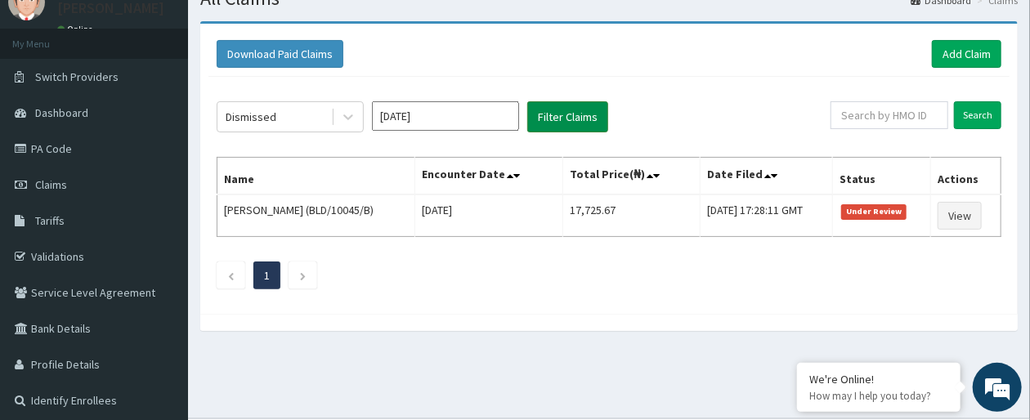
click at [565, 120] on button "Filter Claims" at bounding box center [567, 116] width 81 height 31
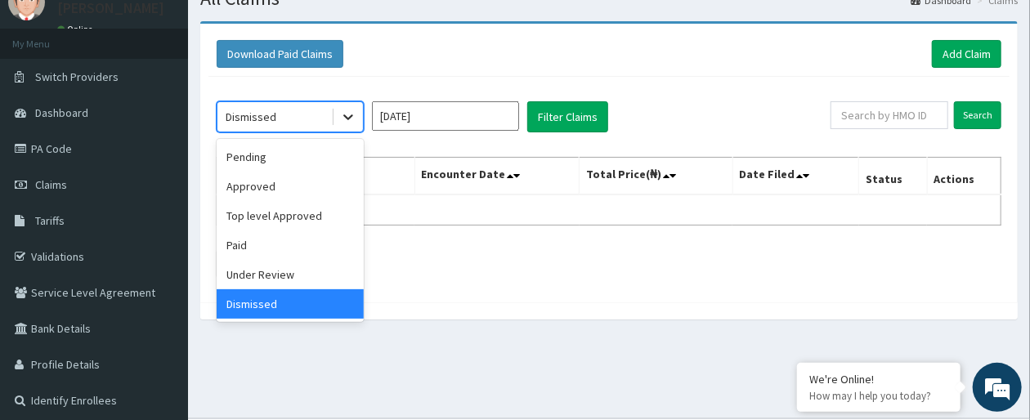
click at [341, 122] on icon at bounding box center [348, 117] width 16 height 16
click at [317, 164] on div "Pending" at bounding box center [290, 156] width 147 height 29
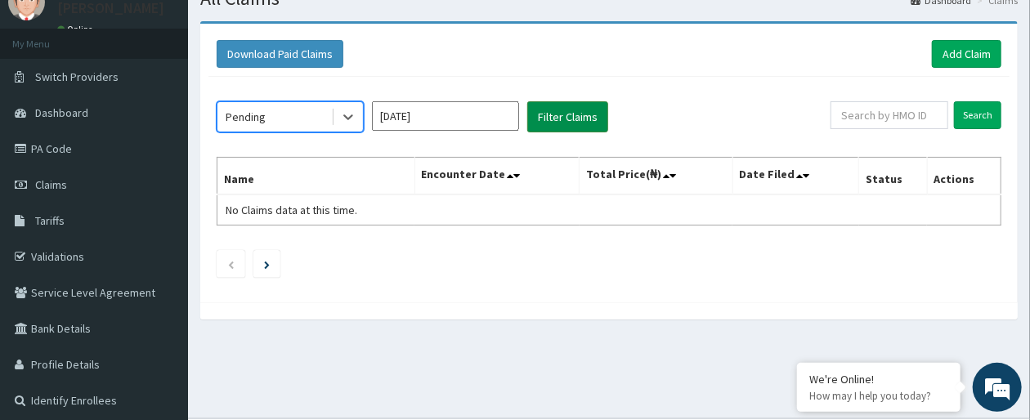
click at [548, 114] on button "Filter Claims" at bounding box center [567, 116] width 81 height 31
click at [571, 131] on button "Filter Claims" at bounding box center [567, 116] width 81 height 31
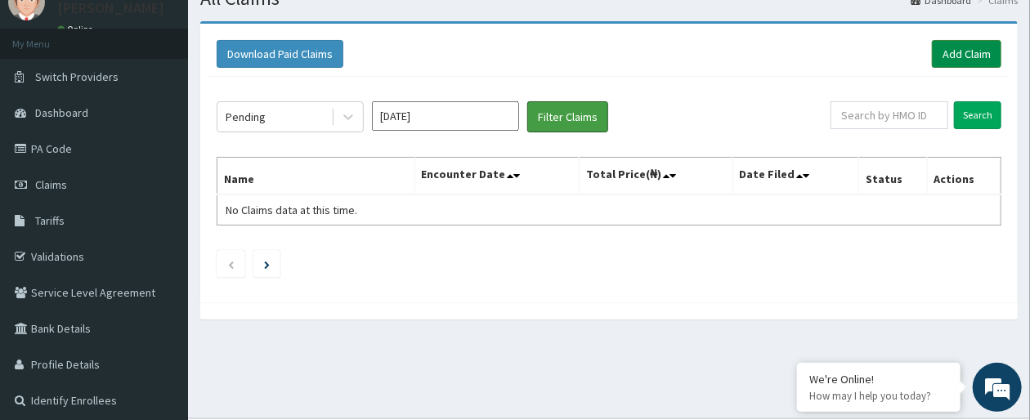
drag, startPoint x: 571, startPoint y: 130, endPoint x: 944, endPoint y: 61, distance: 379.3
click at [944, 61] on div "Download Paid Claims Add Claim × Note you can only download claims within a max…" at bounding box center [609, 163] width 818 height 279
